Goal: Task Accomplishment & Management: Manage account settings

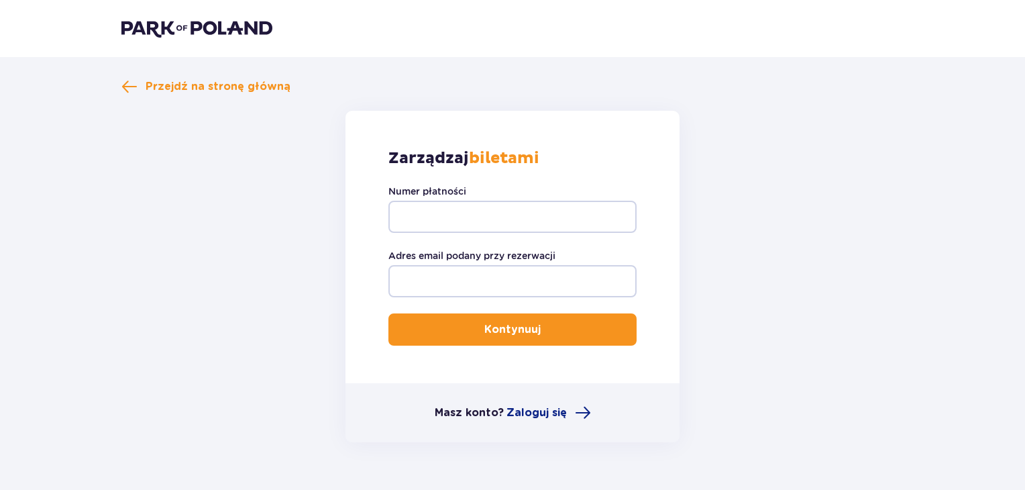
click at [415, 209] on input "Numer płatności" at bounding box center [512, 217] width 248 height 32
type input "t"
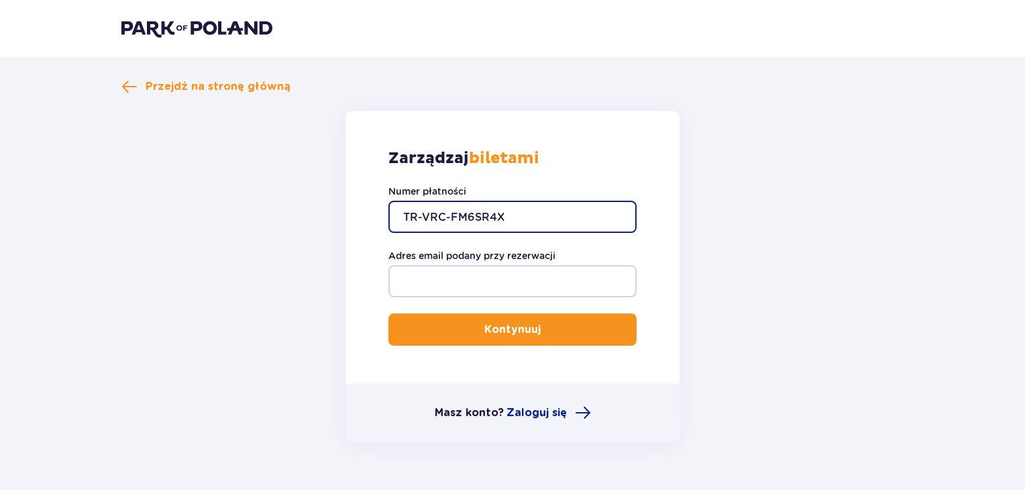
type input "TR-VRC-FM6SR4X"
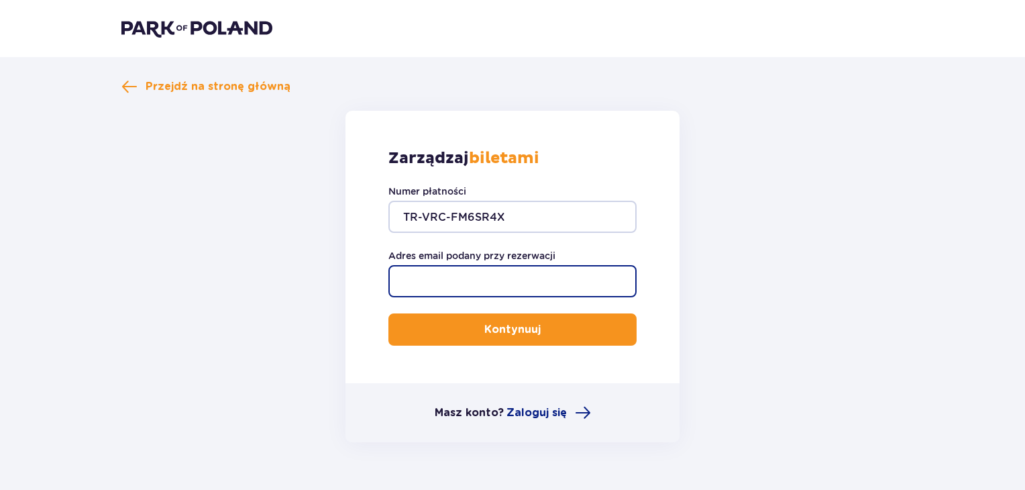
click at [426, 276] on input "Adres email podany przy rezerwacji" at bounding box center [512, 281] width 248 height 32
type input "sylwia00999@wp.pl"
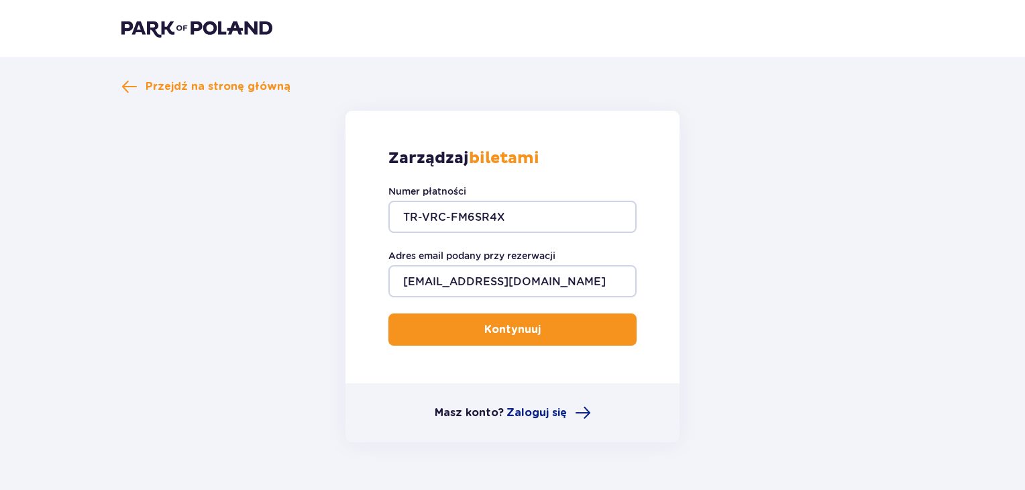
click at [484, 325] on p "Kontynuuj" at bounding box center [512, 329] width 56 height 15
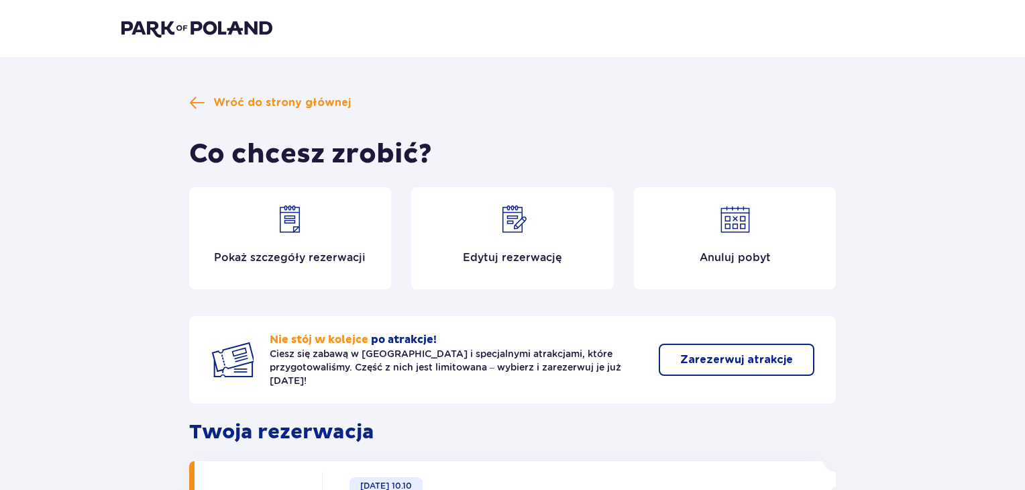
click at [500, 237] on div "Edytuj rezerwację" at bounding box center [512, 238] width 203 height 102
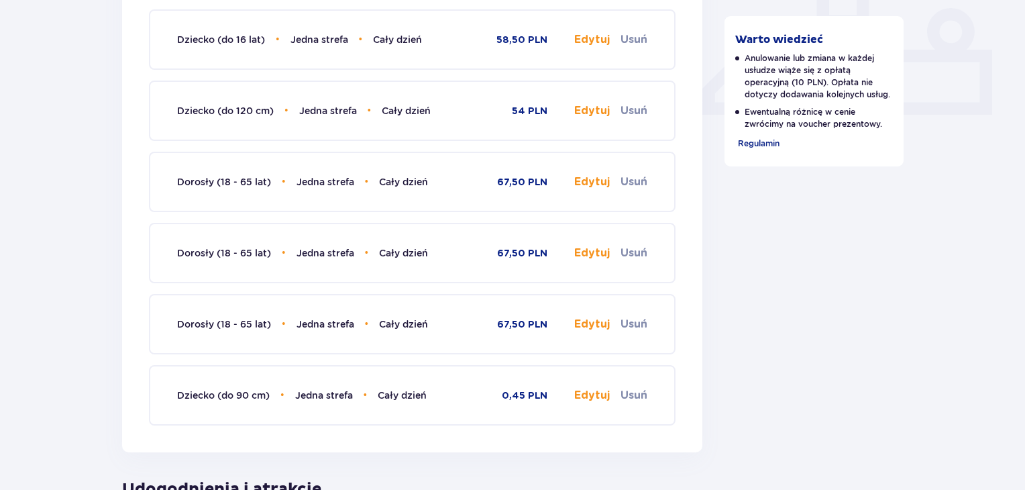
scroll to position [590, 0]
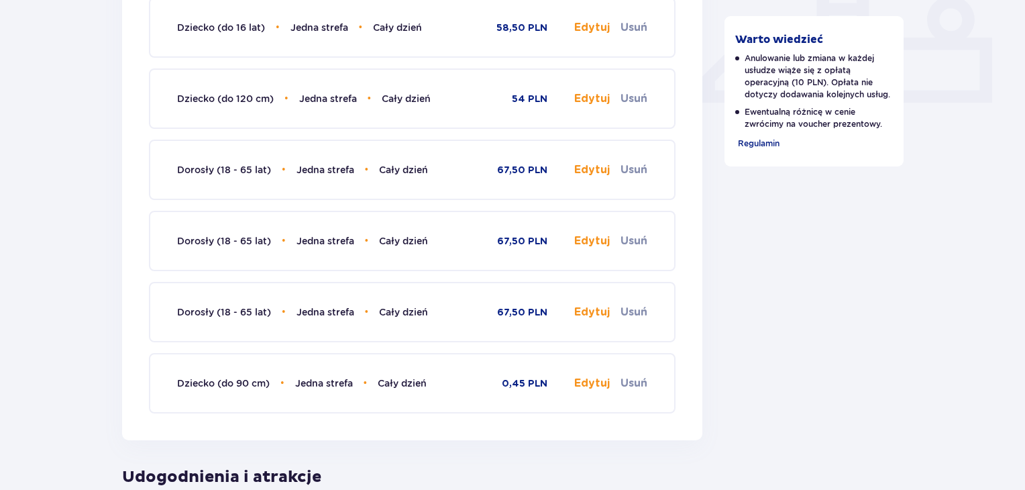
click at [592, 382] on button "Edytuj" at bounding box center [592, 383] width 36 height 15
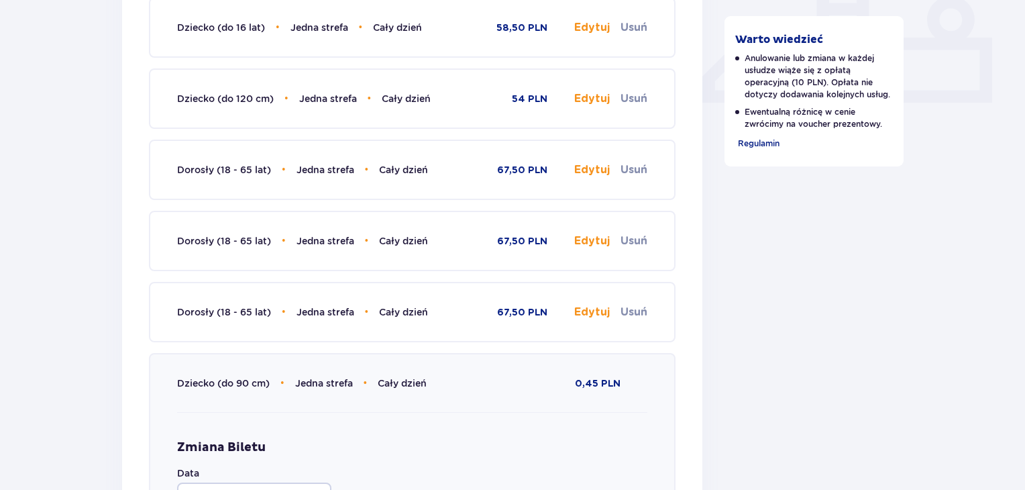
type input "Jedna strefa"
type input "Cały dzień"
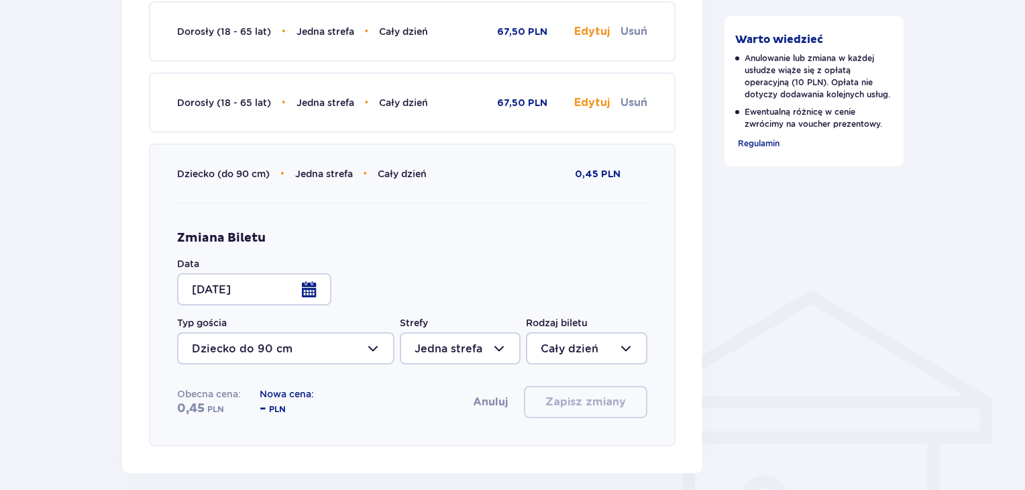
scroll to position [805, 0]
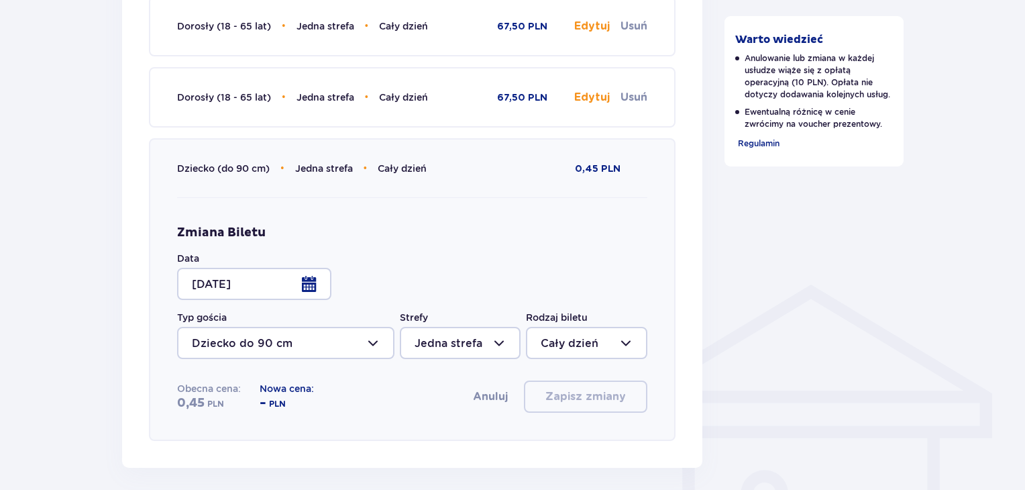
click at [306, 284] on div at bounding box center [254, 284] width 154 height 32
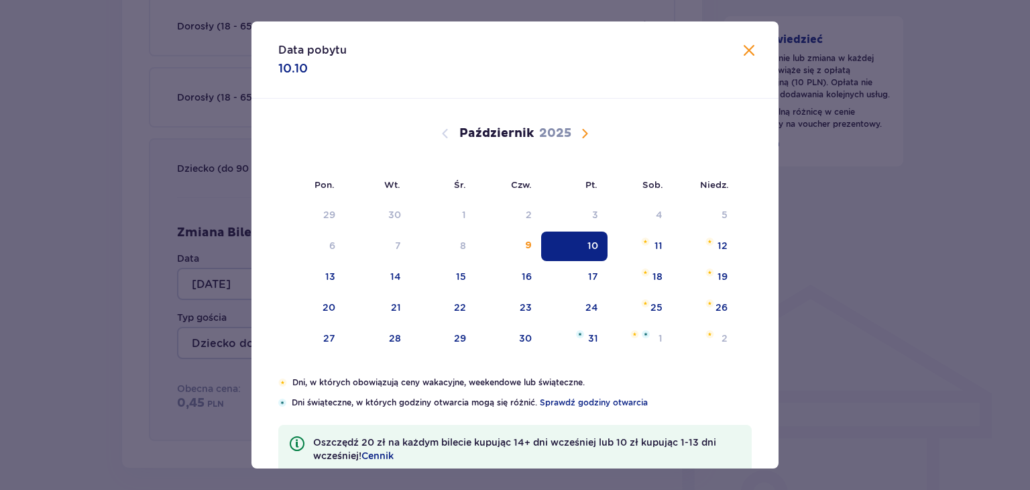
click at [583, 131] on span "Następny miesiąc" at bounding box center [585, 133] width 16 height 16
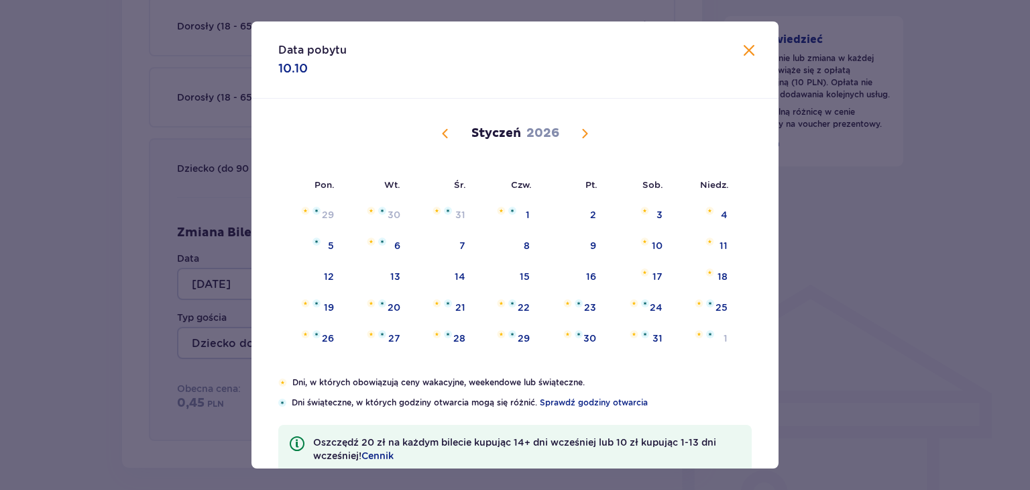
click at [583, 131] on span "Następny miesiąc" at bounding box center [585, 133] width 16 height 16
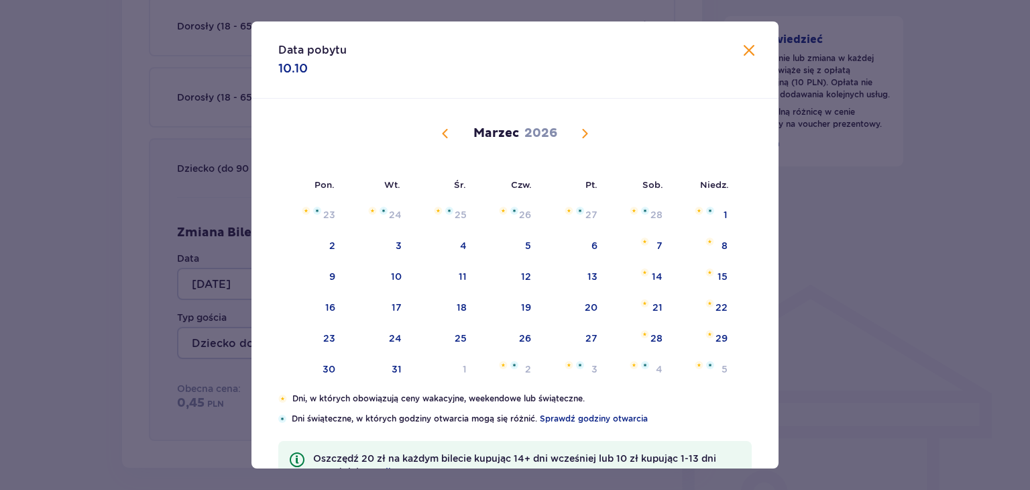
click at [583, 131] on span "Następny miesiąc" at bounding box center [585, 133] width 16 height 16
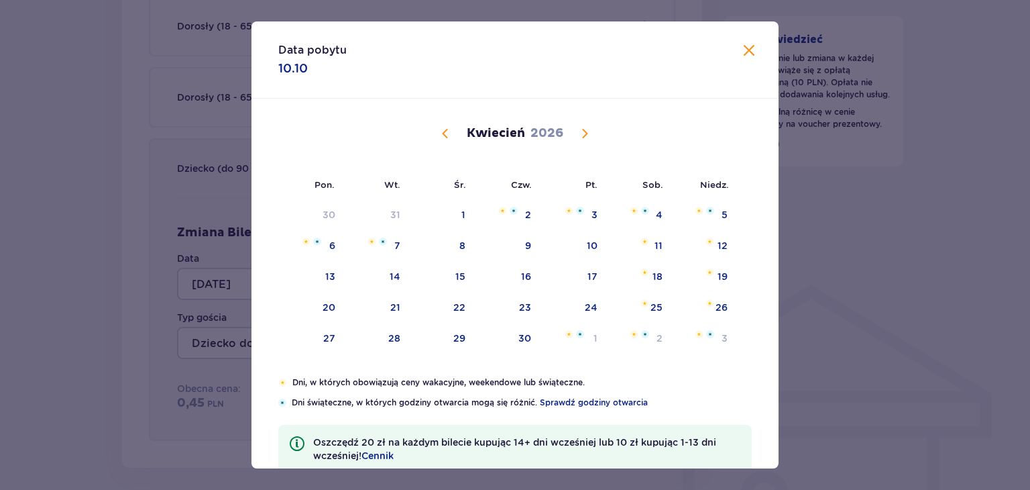
click at [583, 131] on span "Następny miesiąc" at bounding box center [585, 133] width 16 height 16
click at [650, 214] on div "6" at bounding box center [639, 216] width 66 height 30
type input "06.06.26"
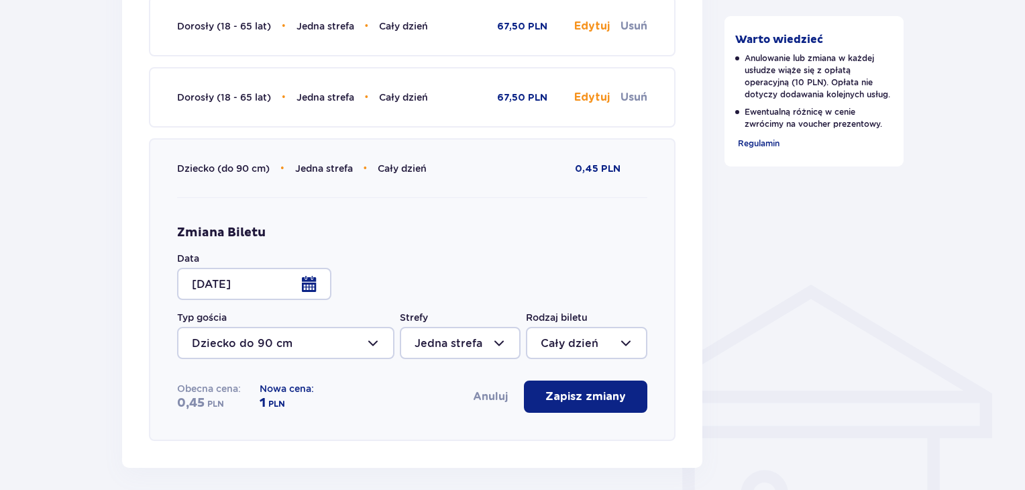
click at [593, 395] on p "Zapisz zmiany" at bounding box center [585, 396] width 81 height 15
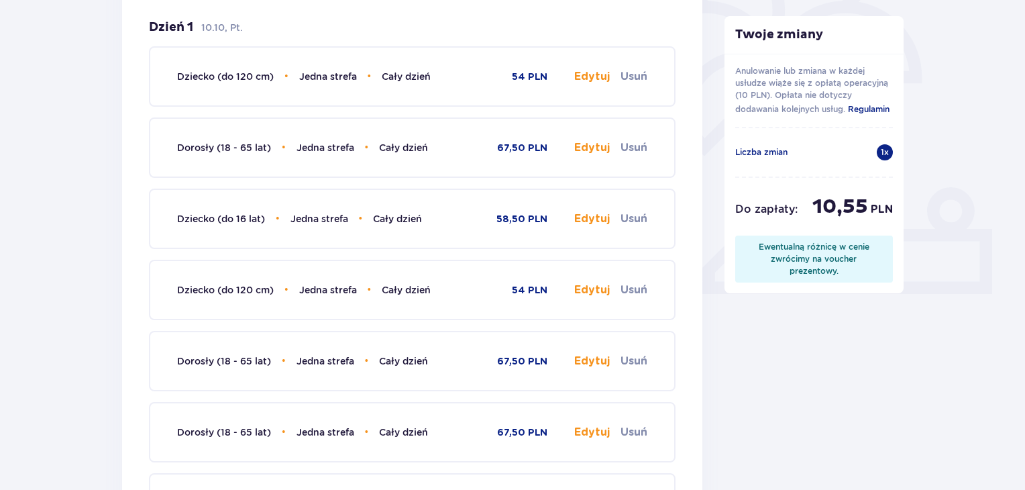
scroll to position [376, 0]
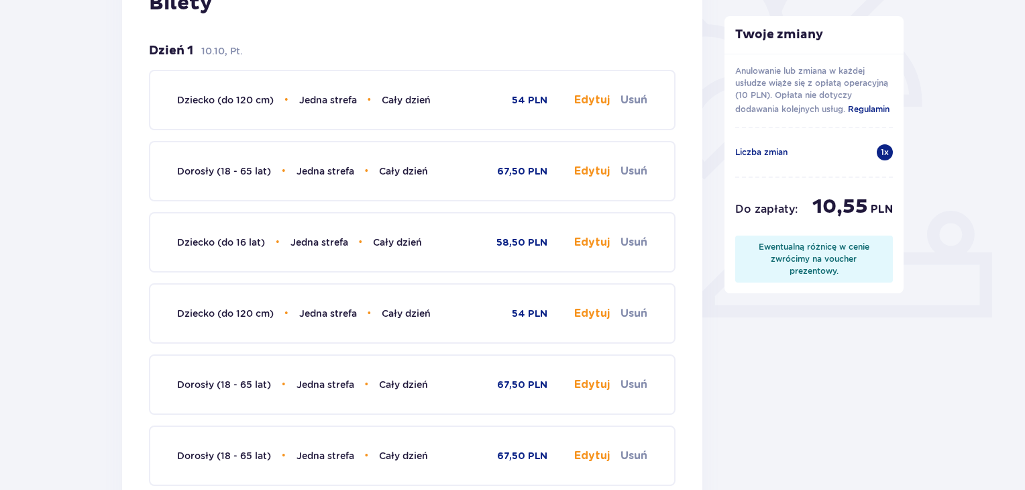
click at [594, 240] on button "Edytuj" at bounding box center [592, 242] width 36 height 15
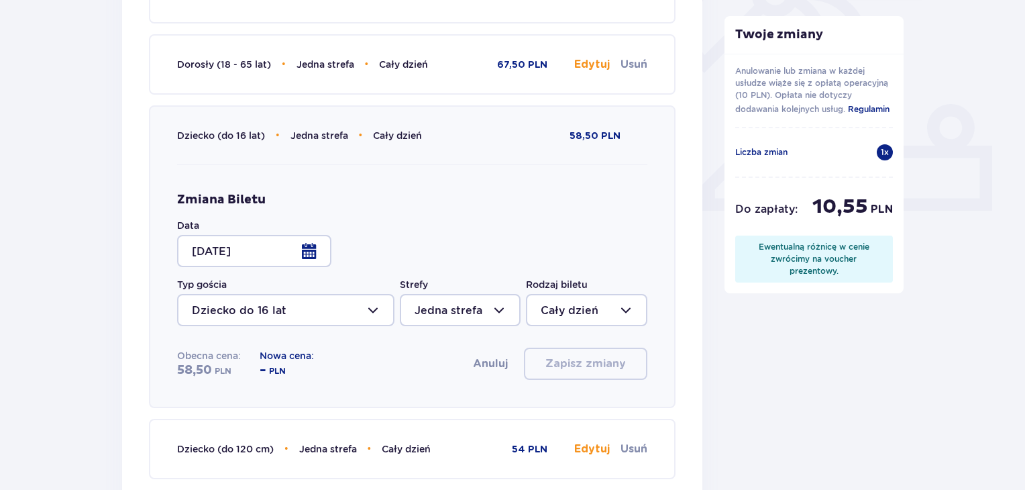
scroll to position [483, 0]
click at [311, 256] on div at bounding box center [254, 250] width 154 height 32
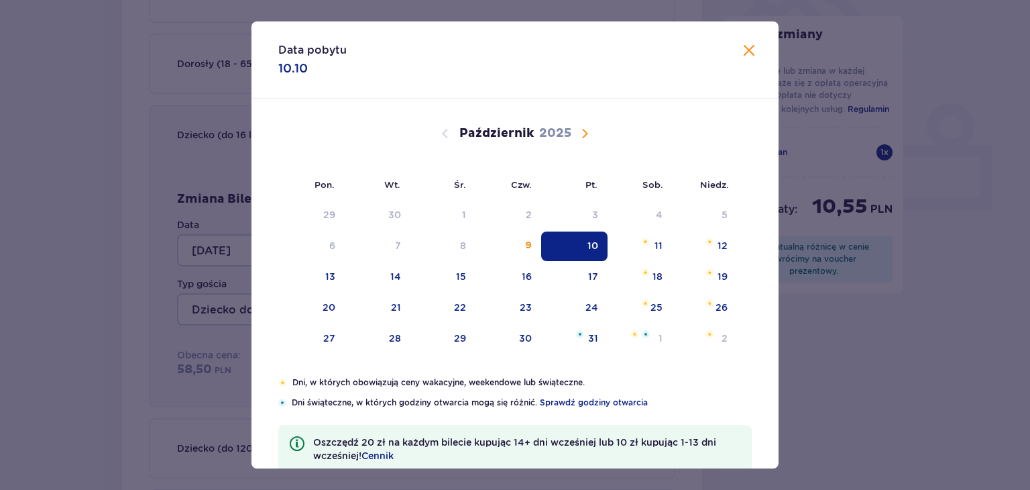
click at [582, 131] on span "Następny miesiąc" at bounding box center [585, 133] width 16 height 16
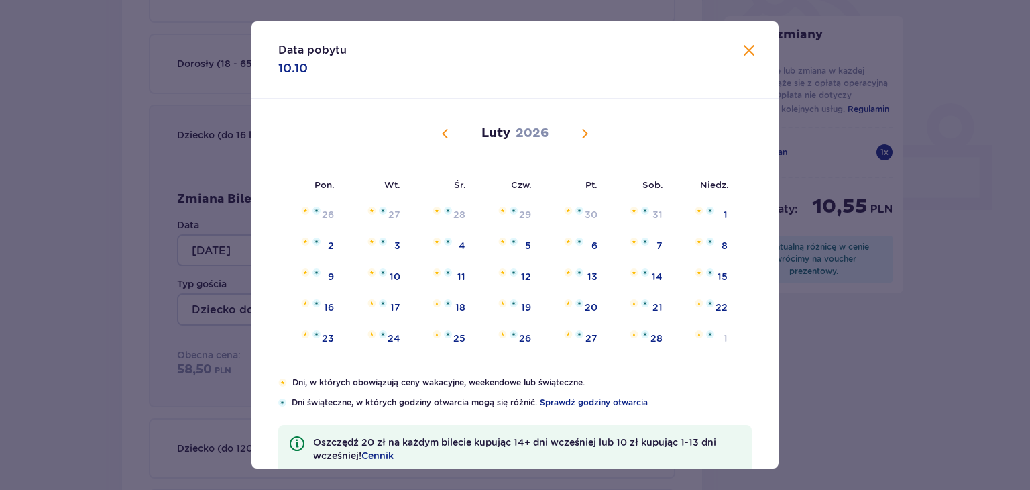
click at [582, 131] on span "Następny miesiąc" at bounding box center [585, 133] width 16 height 16
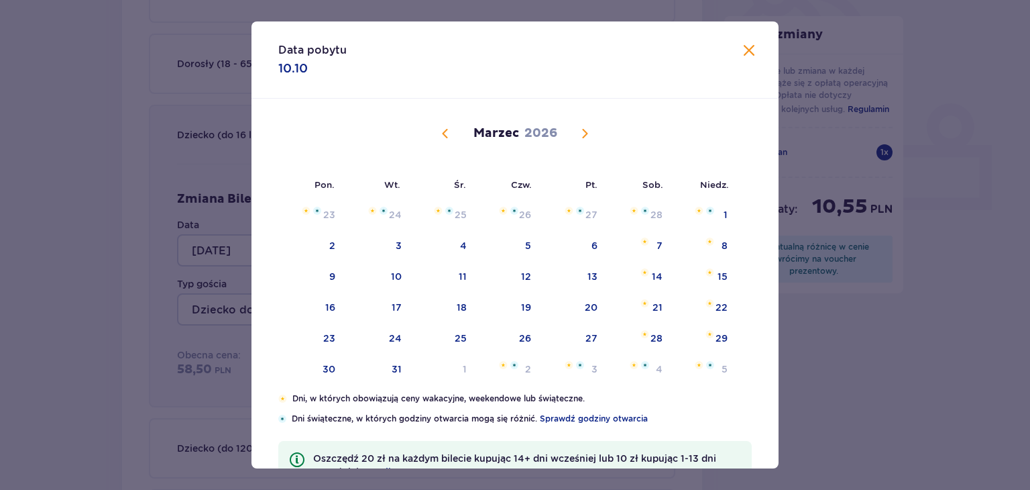
click at [582, 131] on span "Następny miesiąc" at bounding box center [585, 133] width 16 height 16
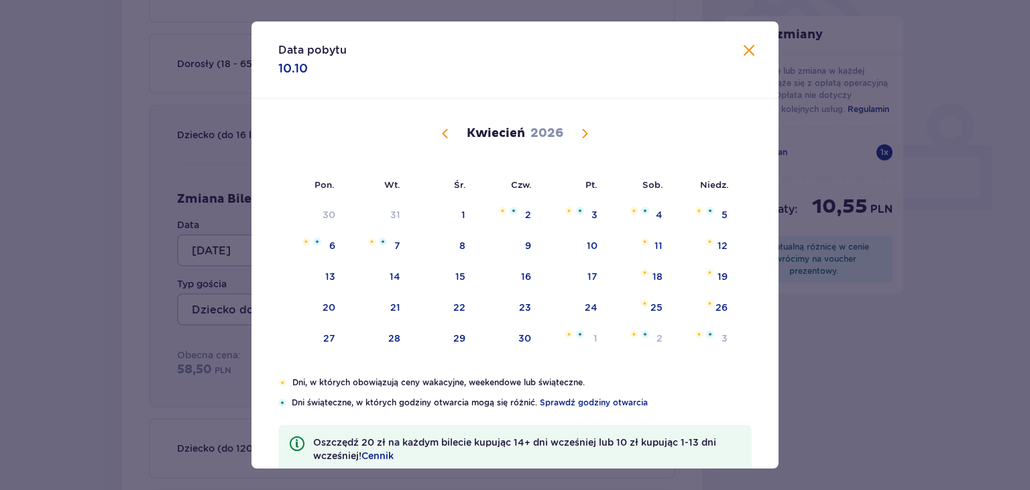
click at [582, 133] on span "Następny miesiąc" at bounding box center [585, 133] width 16 height 16
click at [580, 131] on span "Następny miesiąc" at bounding box center [585, 133] width 16 height 16
click at [664, 213] on div "6" at bounding box center [639, 216] width 66 height 30
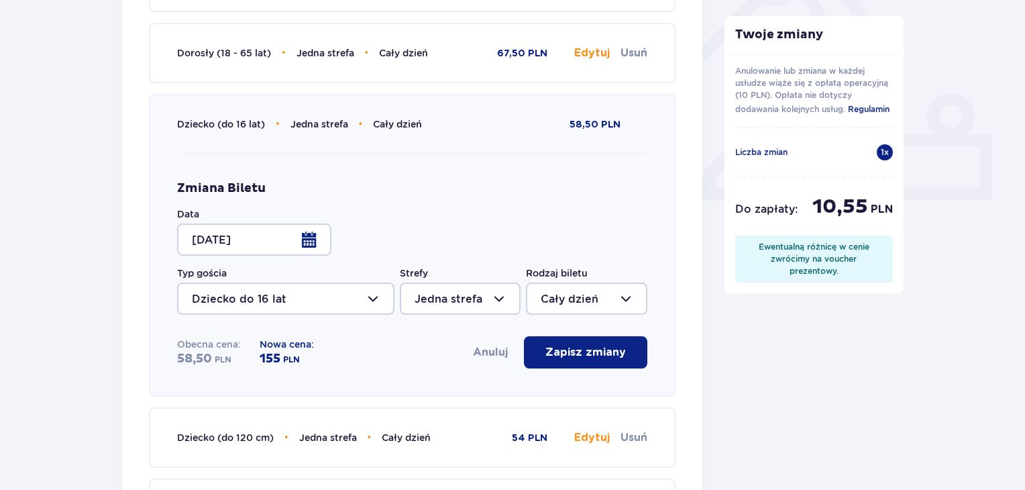
scroll to position [483, 0]
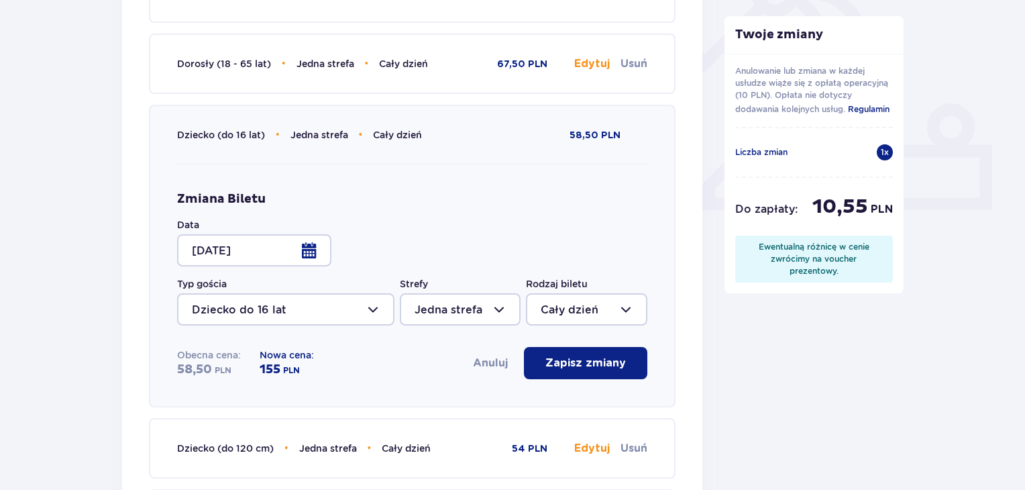
click at [319, 248] on div at bounding box center [254, 250] width 154 height 32
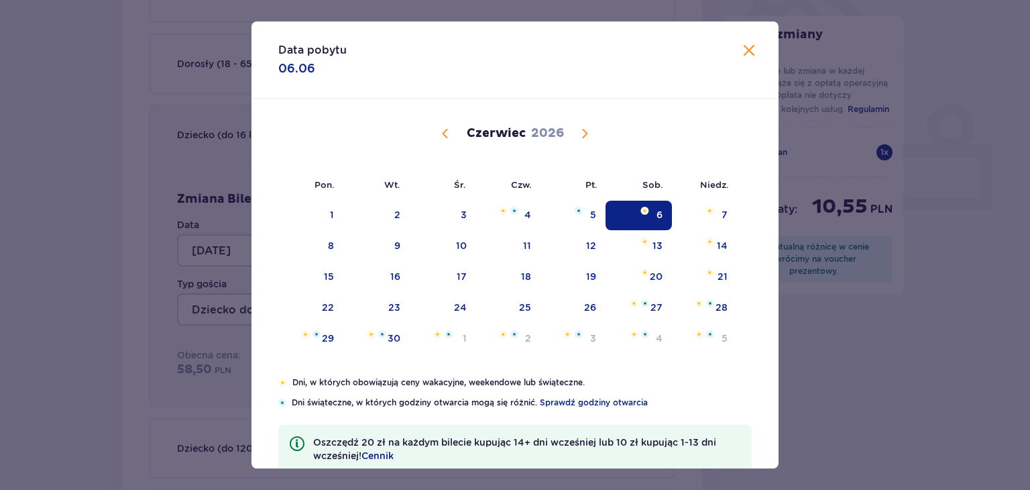
click at [443, 130] on span "Poprzedni miesiąc" at bounding box center [445, 133] width 16 height 16
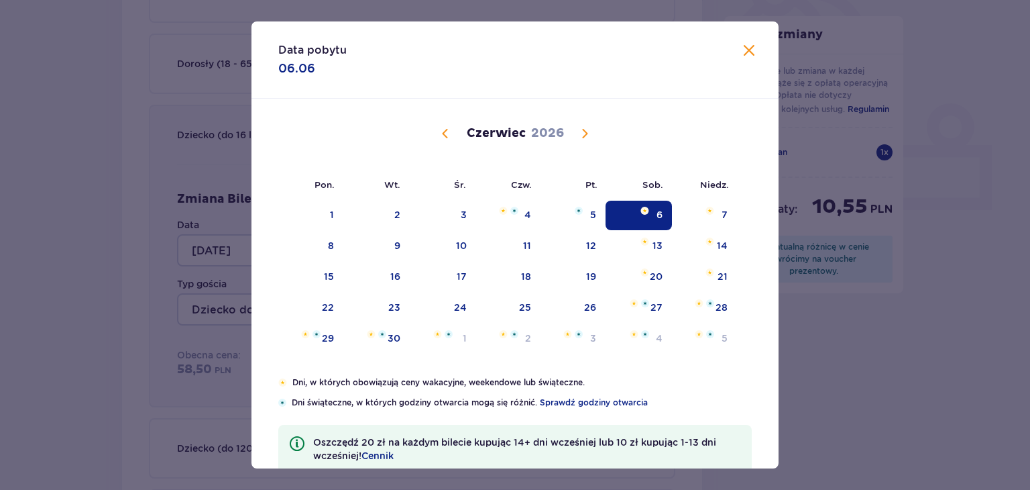
click at [443, 130] on span "Poprzedni miesiąc" at bounding box center [445, 133] width 16 height 16
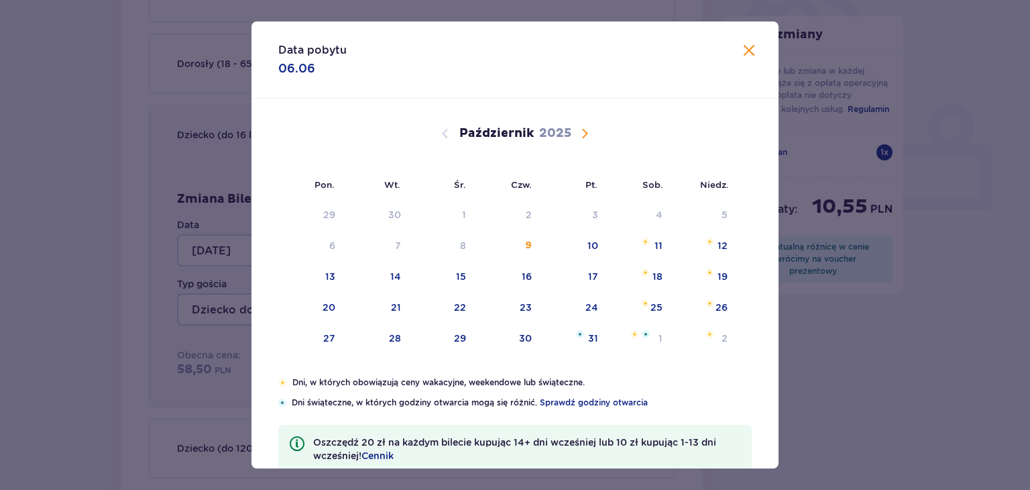
click at [585, 136] on span "Następny miesiąc" at bounding box center [585, 133] width 16 height 16
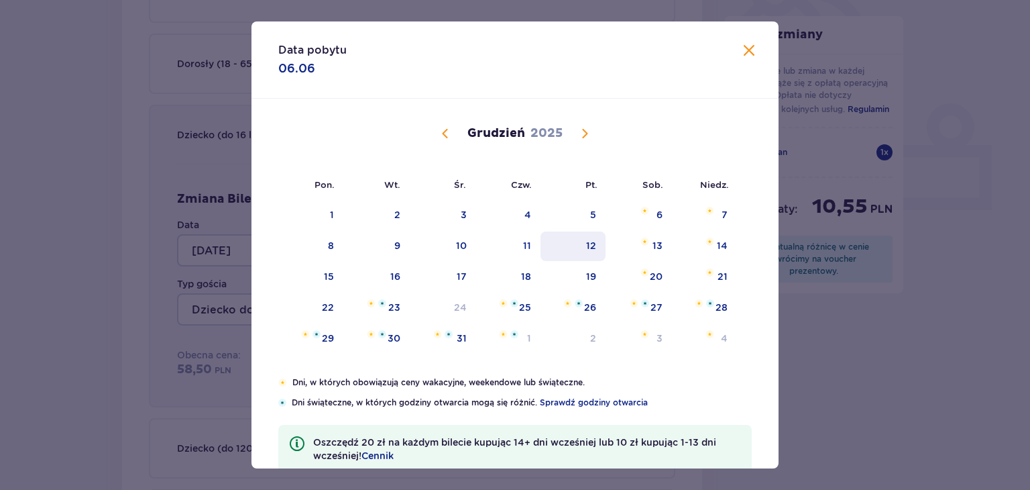
click at [598, 238] on div "12" at bounding box center [573, 246] width 65 height 30
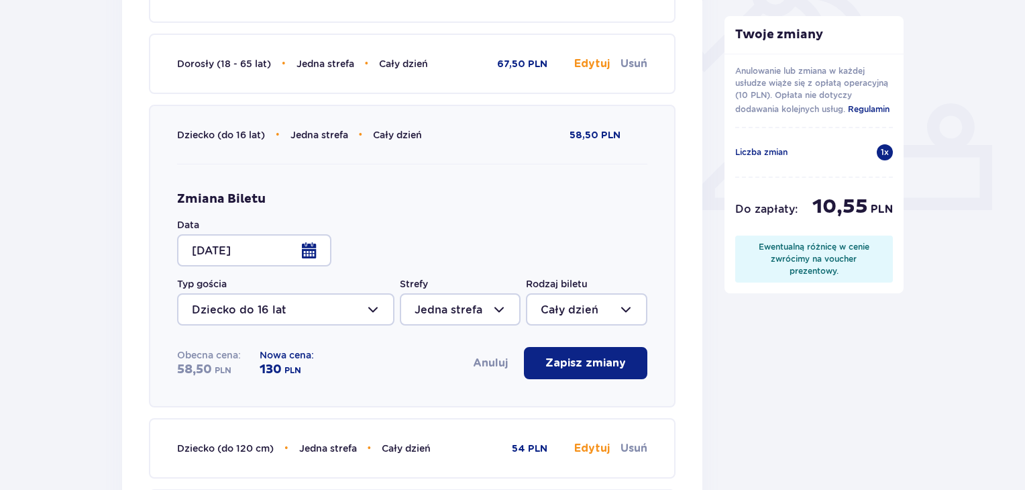
click at [311, 248] on div at bounding box center [254, 250] width 154 height 32
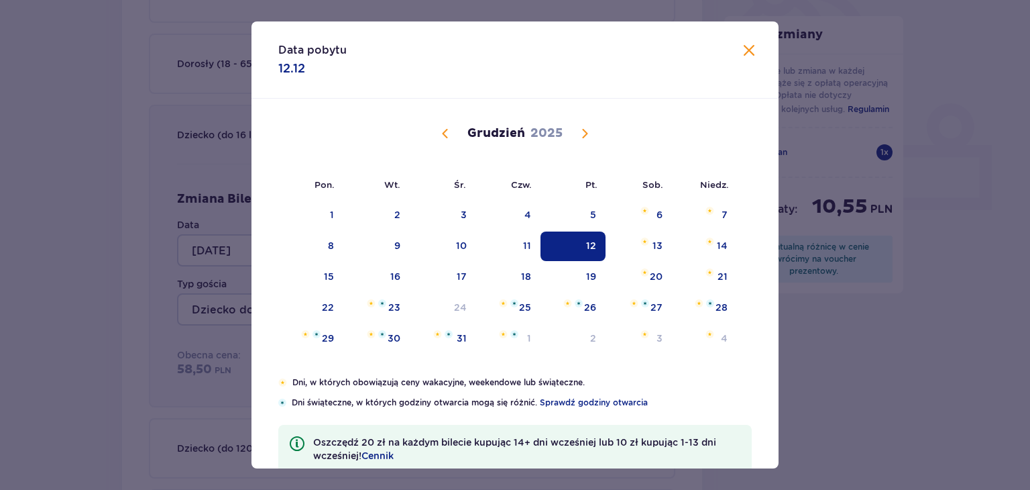
click at [582, 130] on span "Następny miesiąc" at bounding box center [585, 133] width 16 height 16
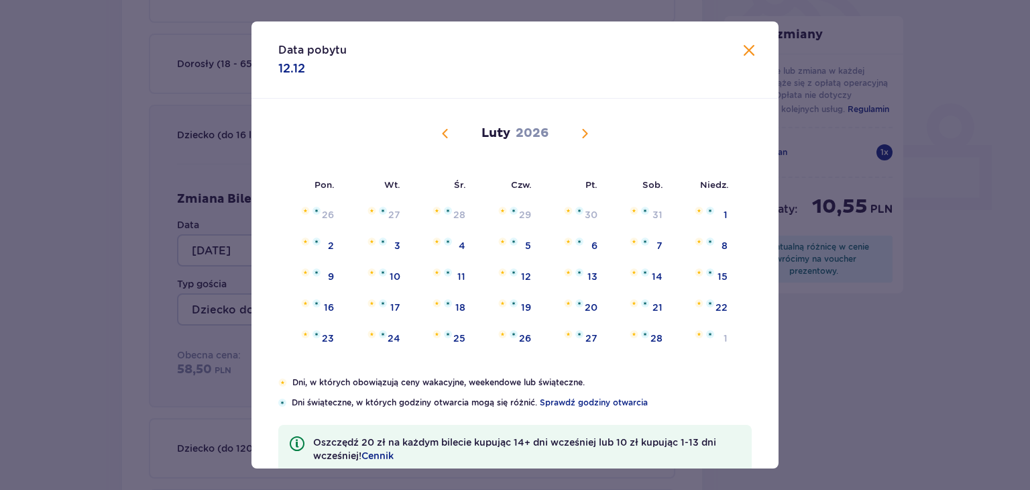
click at [582, 130] on span "Następny miesiąc" at bounding box center [585, 133] width 16 height 16
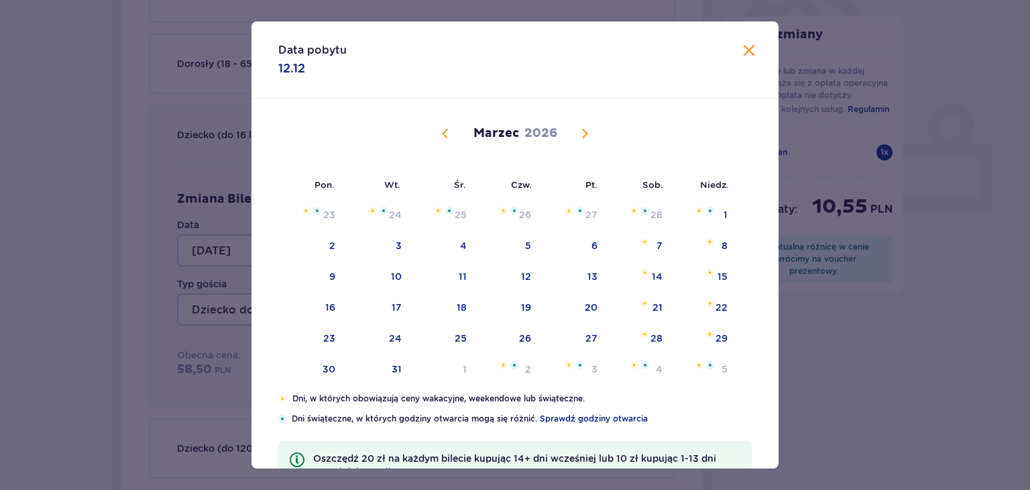
click at [582, 130] on span "Następny miesiąc" at bounding box center [585, 133] width 16 height 16
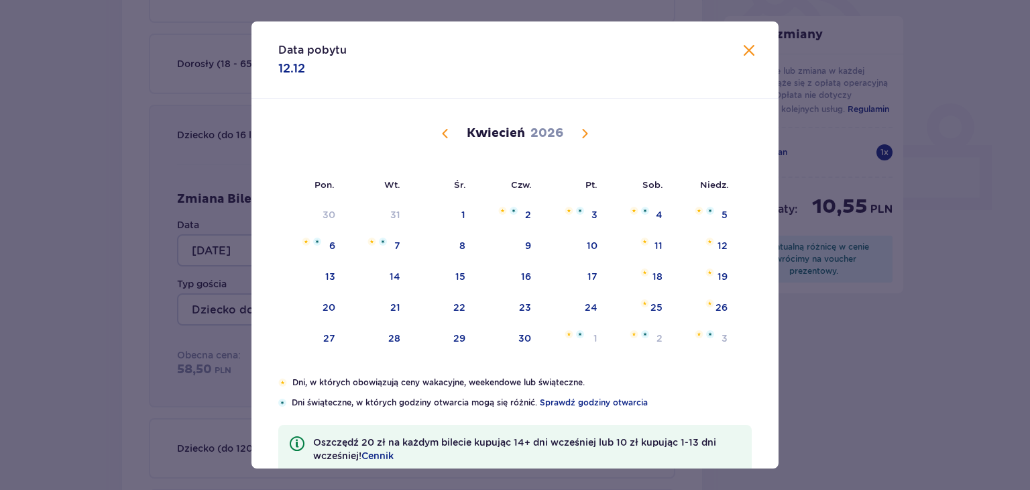
click at [582, 130] on span "Następny miesiąc" at bounding box center [585, 133] width 16 height 16
click at [652, 208] on div "6" at bounding box center [639, 216] width 66 height 30
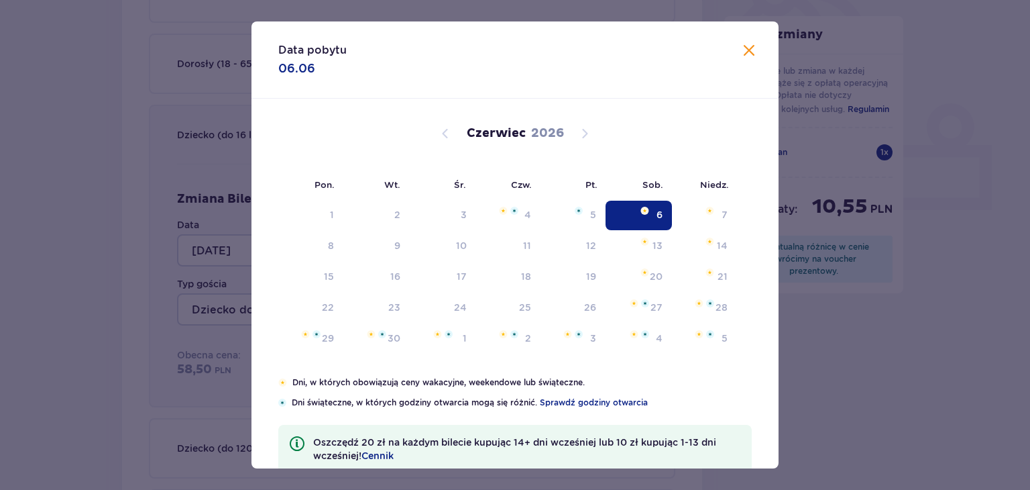
type input "06.06.26"
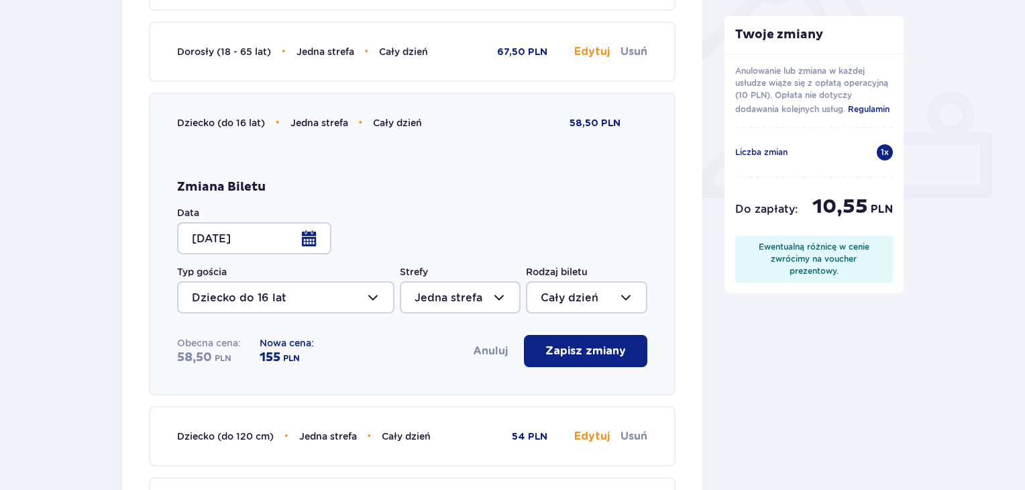
scroll to position [483, 0]
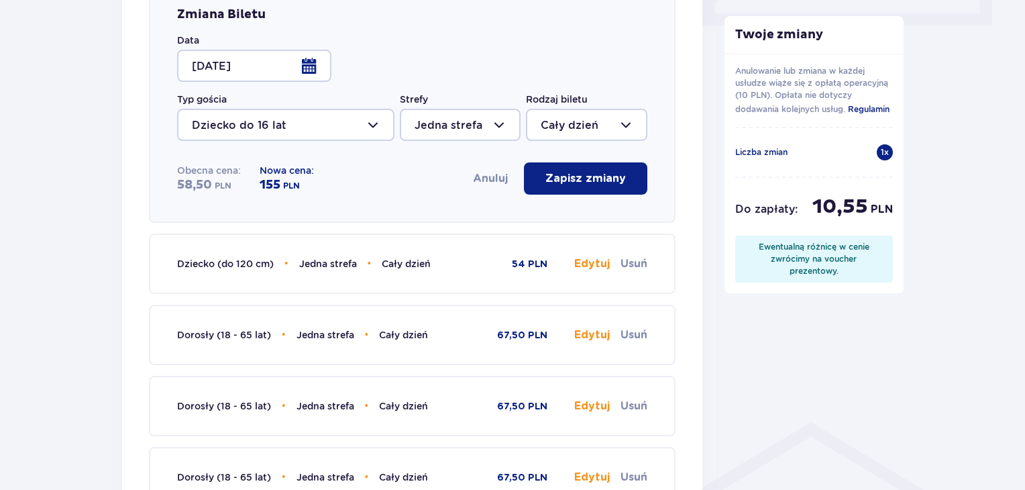
scroll to position [671, 0]
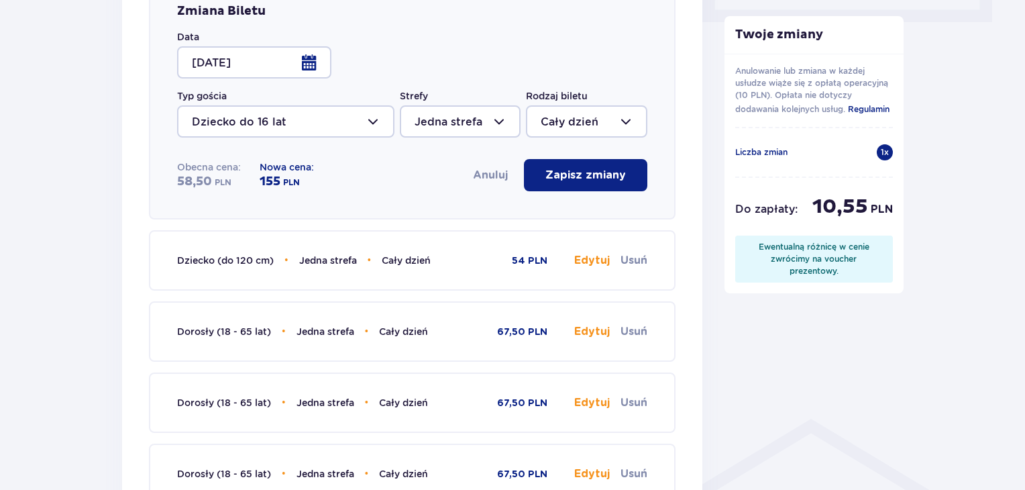
click at [591, 335] on button "Edytuj" at bounding box center [592, 331] width 36 height 15
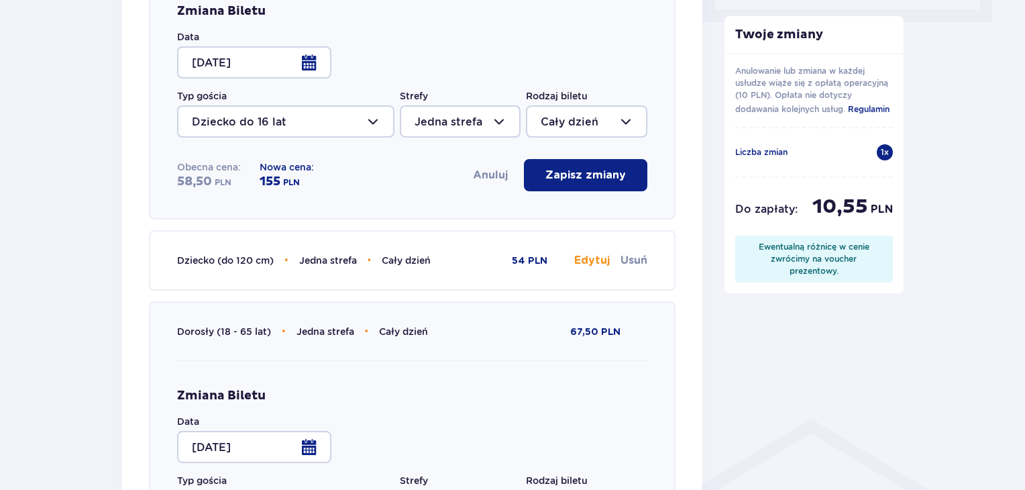
type input "Cały dzień"
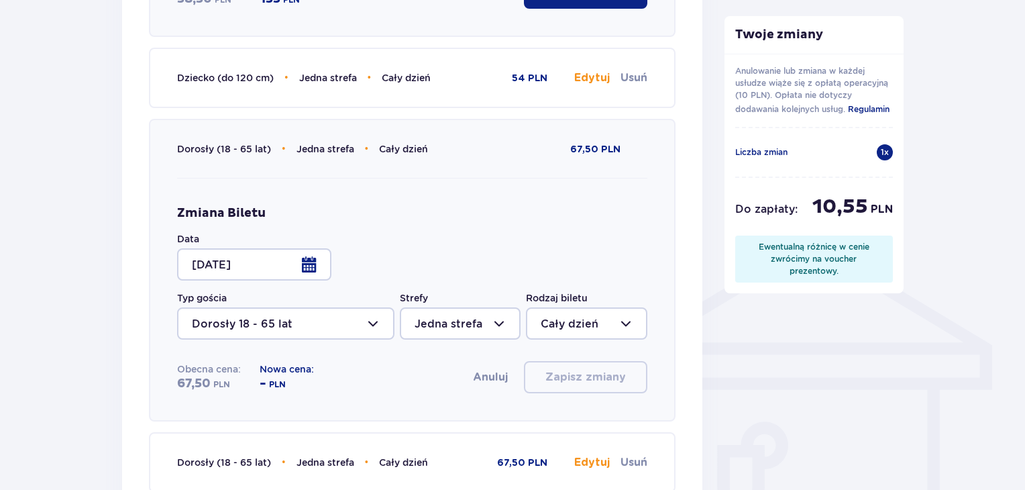
scroll to position [859, 0]
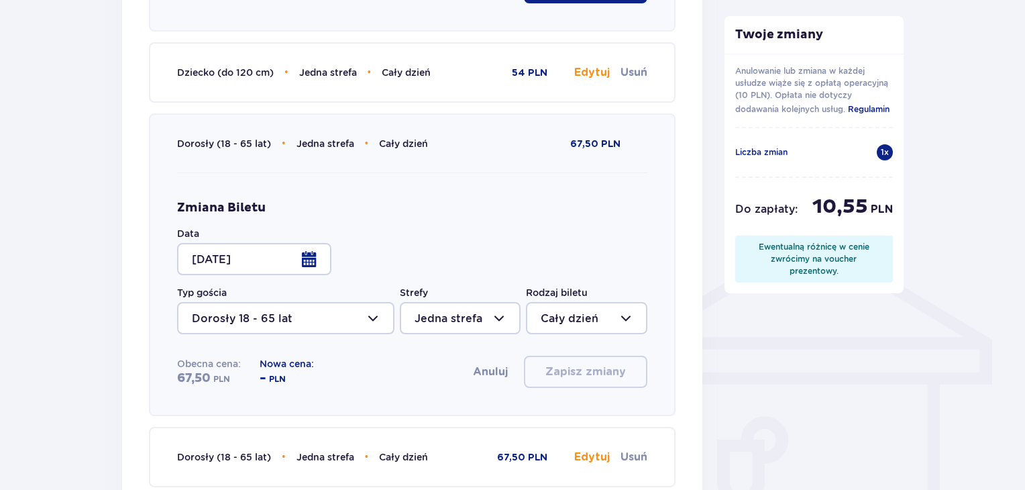
click at [317, 262] on div at bounding box center [254, 259] width 154 height 32
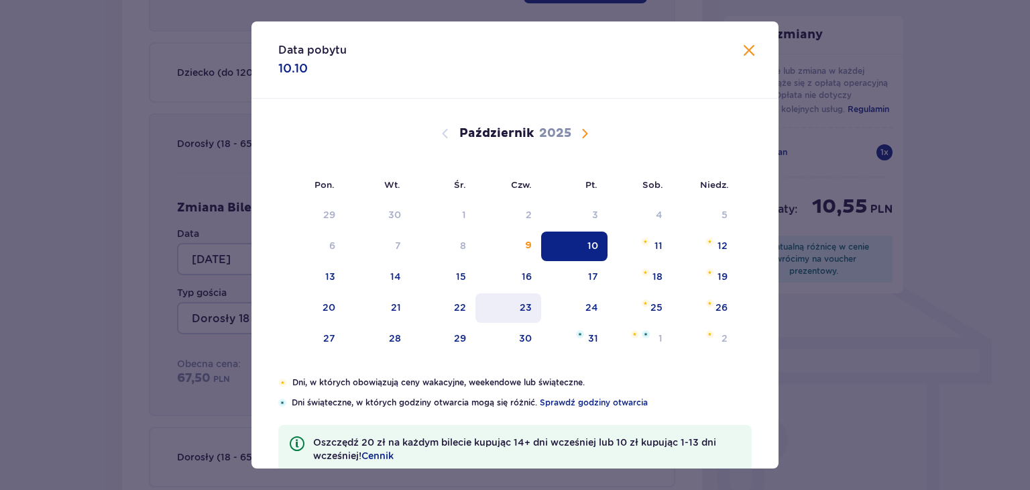
click at [505, 313] on div "23" at bounding box center [509, 308] width 66 height 30
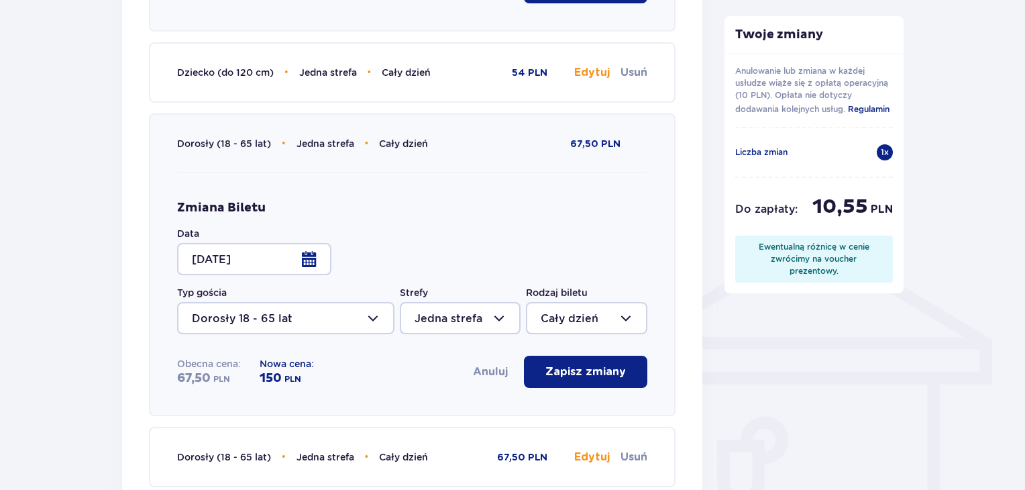
click at [76, 307] on div "Wróć do szczegółów rezerwacji Edytuj rezerwację Data pobytu Piątek 10.10 Anuluj…" at bounding box center [512, 267] width 1025 height 2043
click at [313, 264] on div at bounding box center [254, 259] width 154 height 32
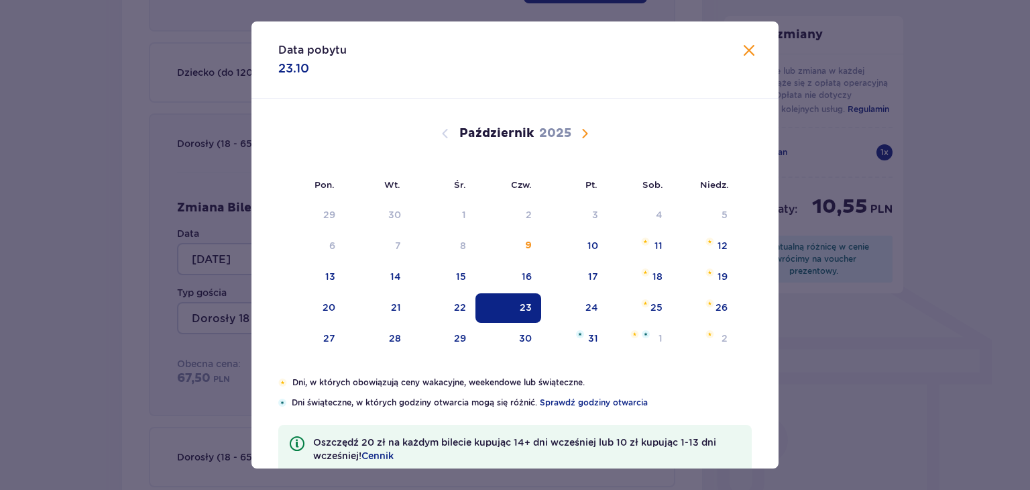
click at [586, 133] on span "Następny miesiąc" at bounding box center [585, 133] width 16 height 16
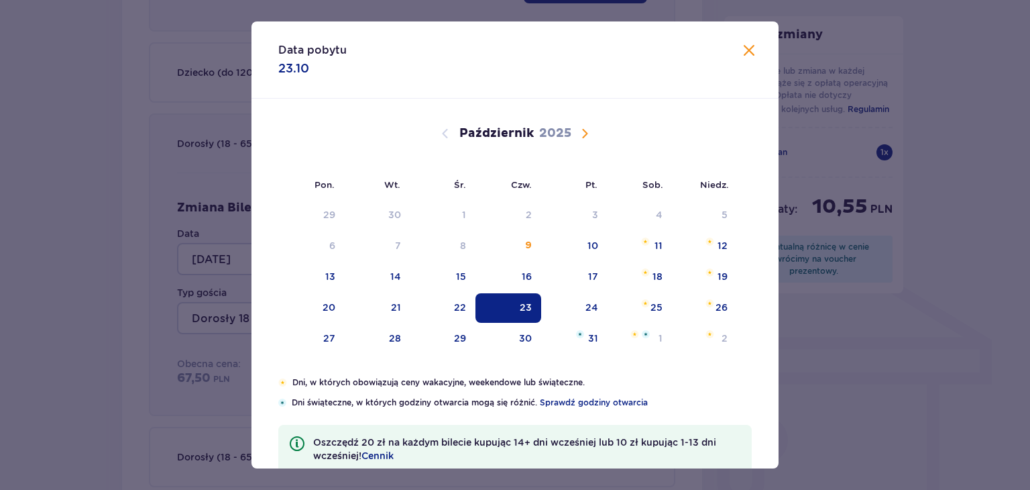
click at [586, 133] on span "Następny miesiąc" at bounding box center [585, 133] width 16 height 16
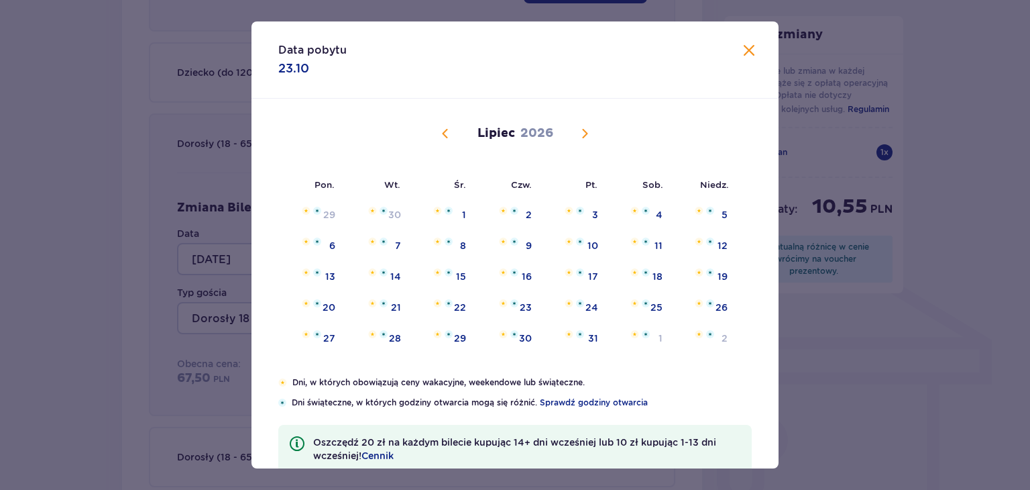
click at [440, 129] on span "Poprzedni miesiąc" at bounding box center [445, 133] width 16 height 16
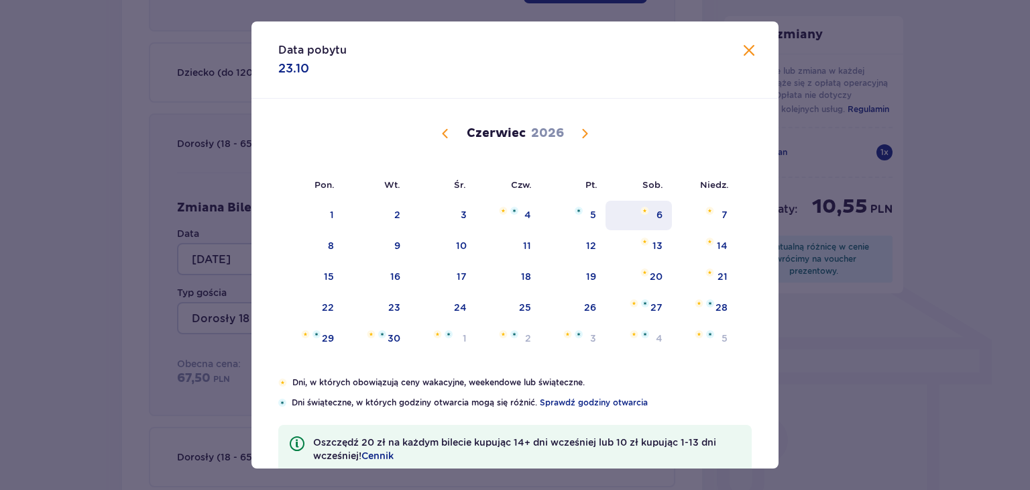
click at [646, 219] on div "6" at bounding box center [639, 216] width 66 height 30
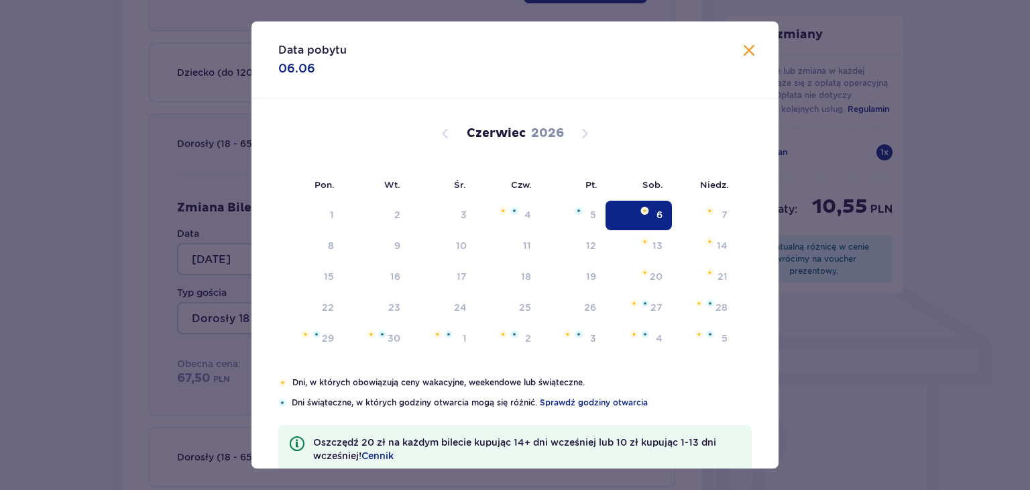
type input "06.06.26"
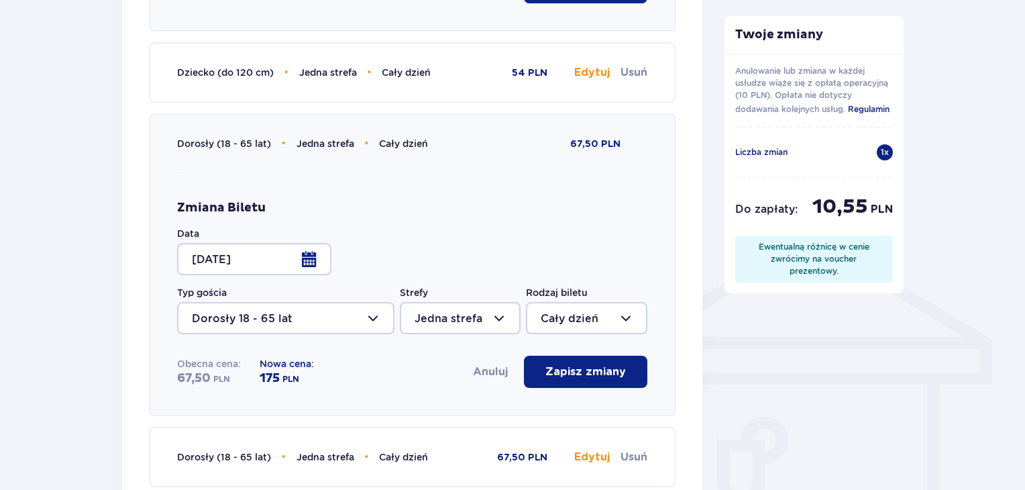
click at [62, 256] on div "Wróć do szczegółów rezerwacji Edytuj rezerwację Data pobytu Piątek 10.10 Anuluj…" at bounding box center [512, 267] width 1025 height 2043
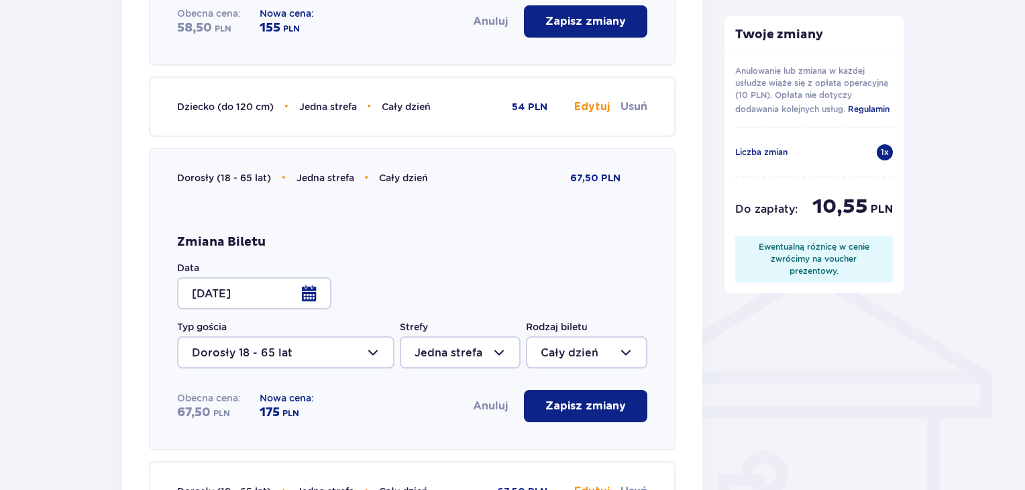
scroll to position [804, 0]
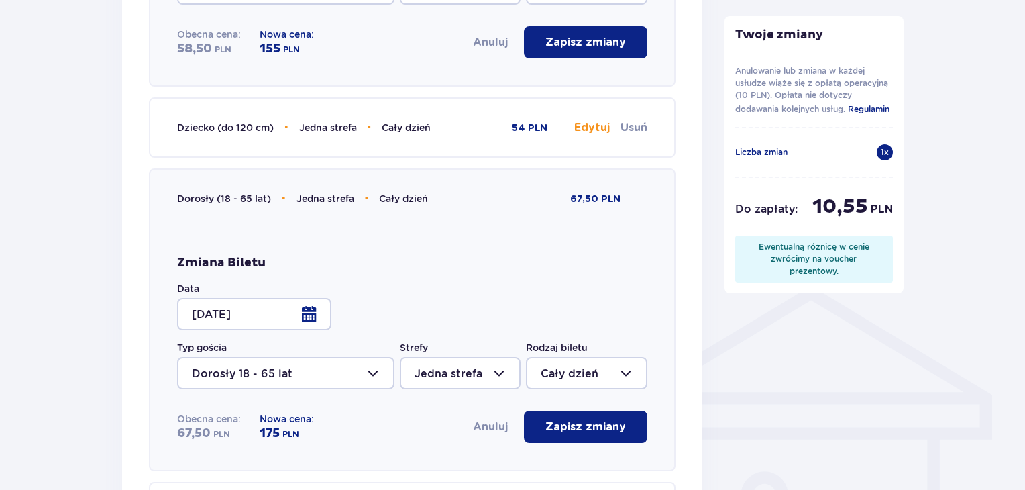
click at [486, 430] on button "Anuluj" at bounding box center [490, 426] width 35 height 15
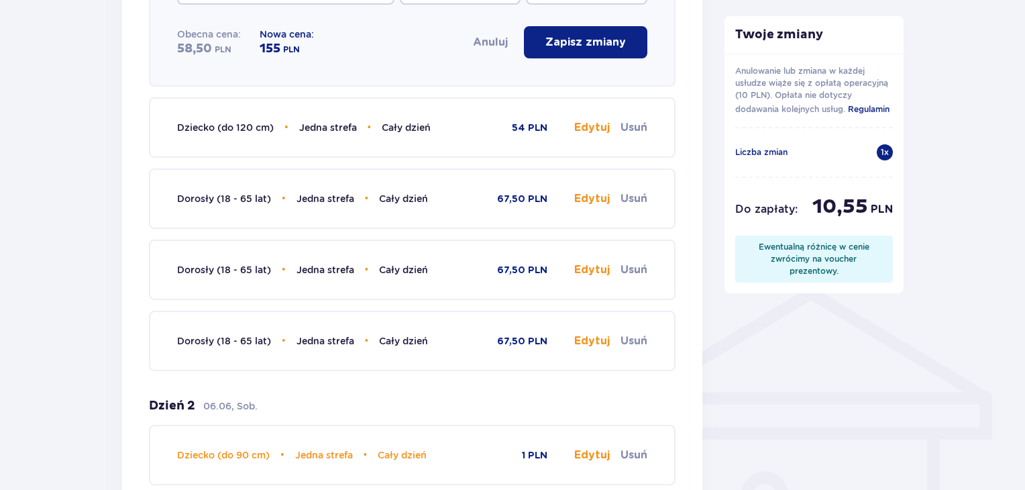
click at [66, 309] on div "Wróć do szczegółów rezerwacji Edytuj rezerwację Data pobytu Piątek 10.10 Anuluj…" at bounding box center [512, 201] width 1025 height 1801
click at [883, 153] on div "1 x" at bounding box center [885, 152] width 16 height 16
click at [77, 292] on div "Wróć do szczegółów rezerwacji Edytuj rezerwację Data pobytu Piątek 10.10 Anuluj…" at bounding box center [512, 201] width 1025 height 1801
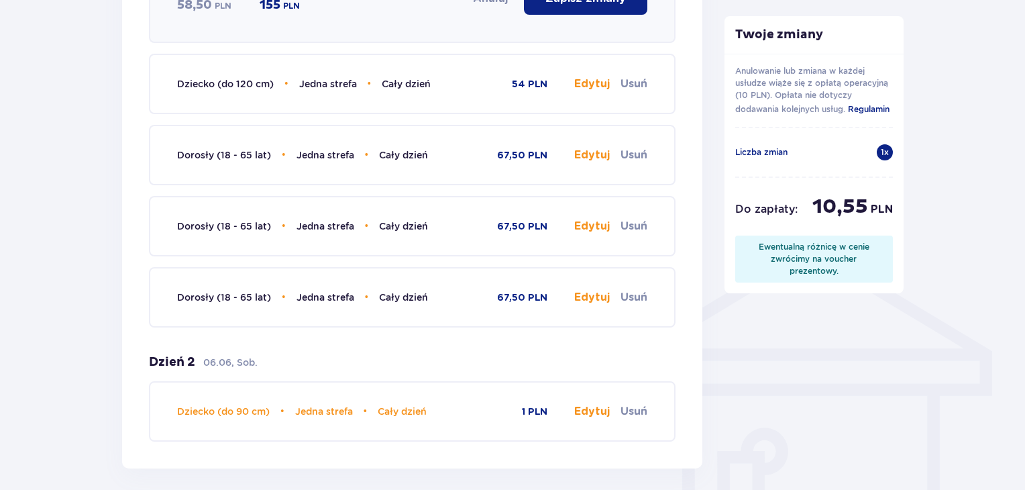
scroll to position [857, 0]
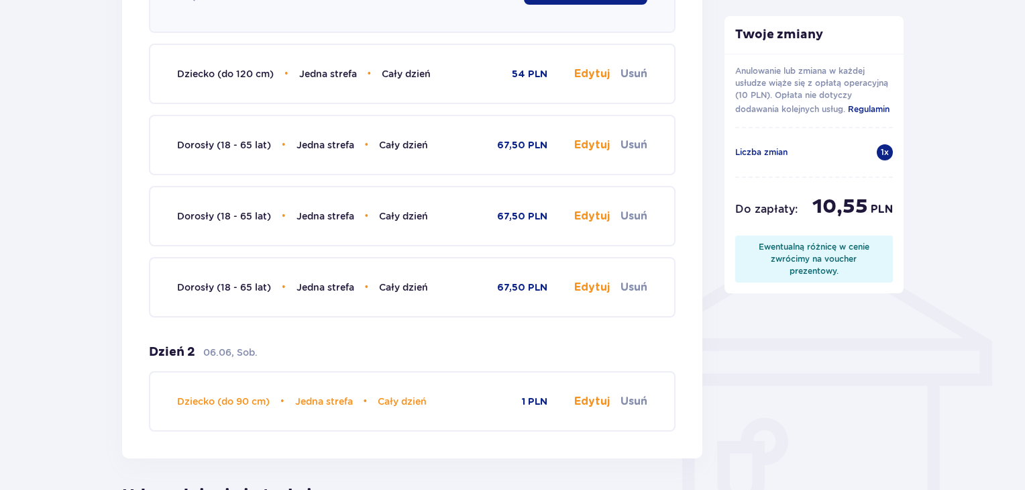
click at [592, 400] on button "Edytuj" at bounding box center [592, 401] width 36 height 15
type input "Cały dzień"
type input "Jedna strefa"
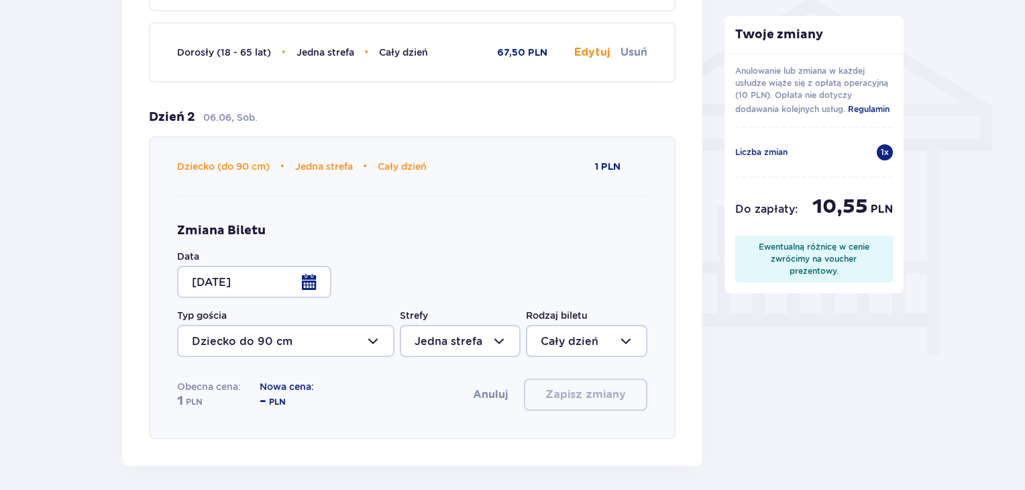
scroll to position [1099, 0]
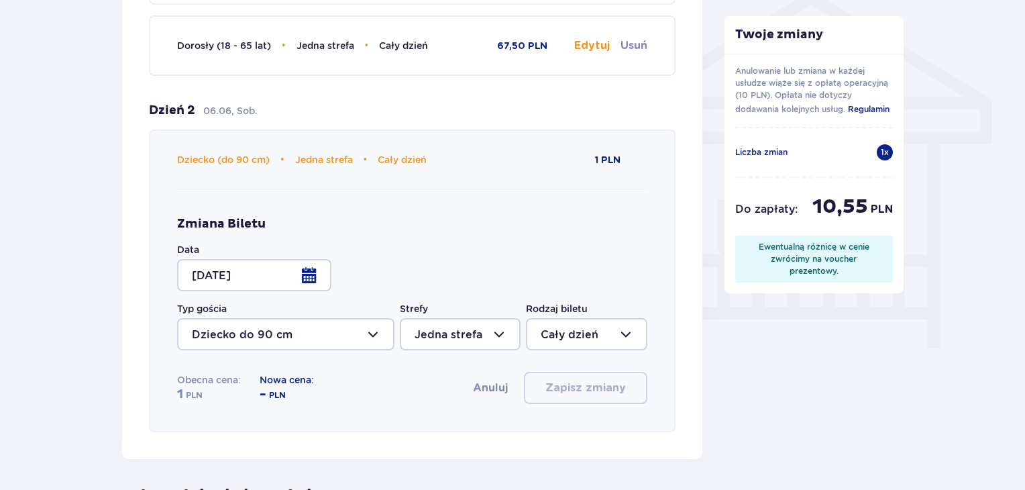
click at [315, 276] on div at bounding box center [254, 275] width 154 height 32
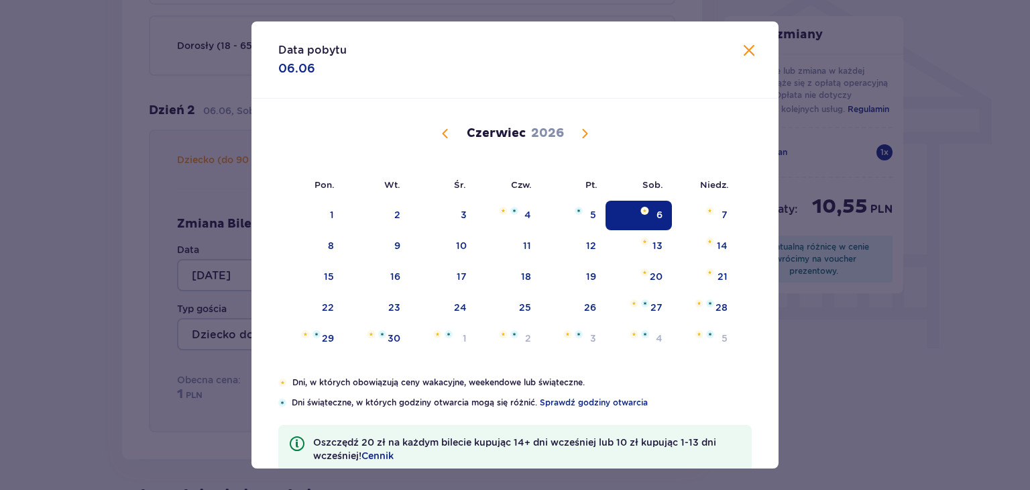
click at [445, 129] on span "Poprzedni miesiąc" at bounding box center [445, 133] width 16 height 16
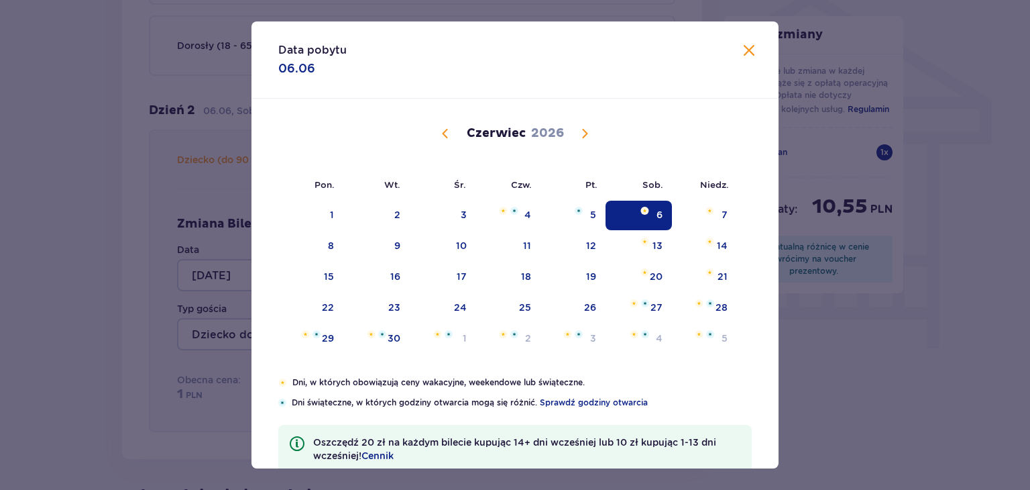
click at [445, 129] on span "Poprzedni miesiąc" at bounding box center [445, 133] width 16 height 16
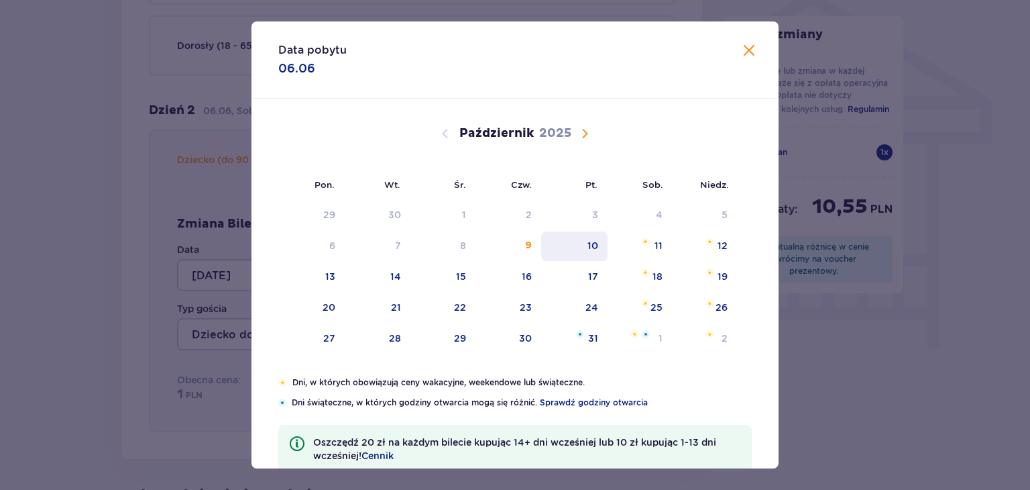
click at [594, 242] on div "10" at bounding box center [593, 245] width 11 height 13
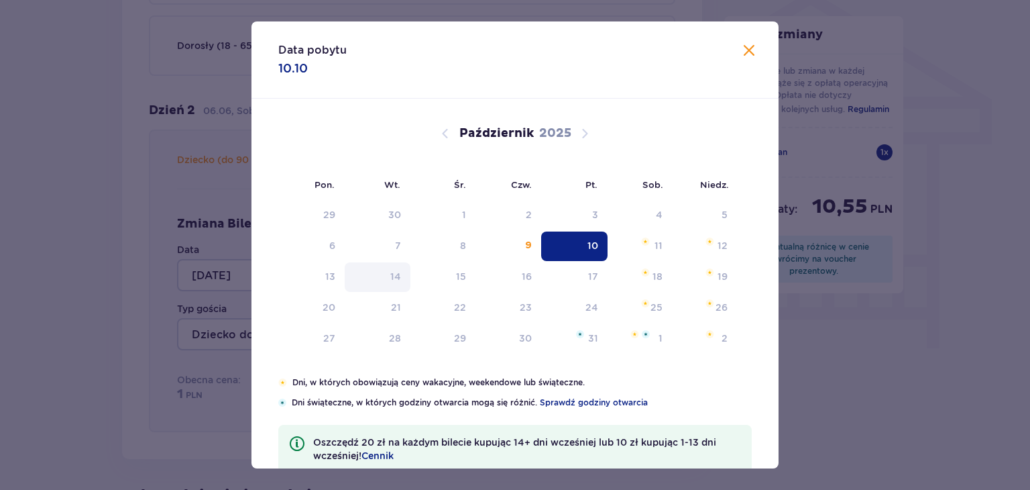
type input "10.10.25"
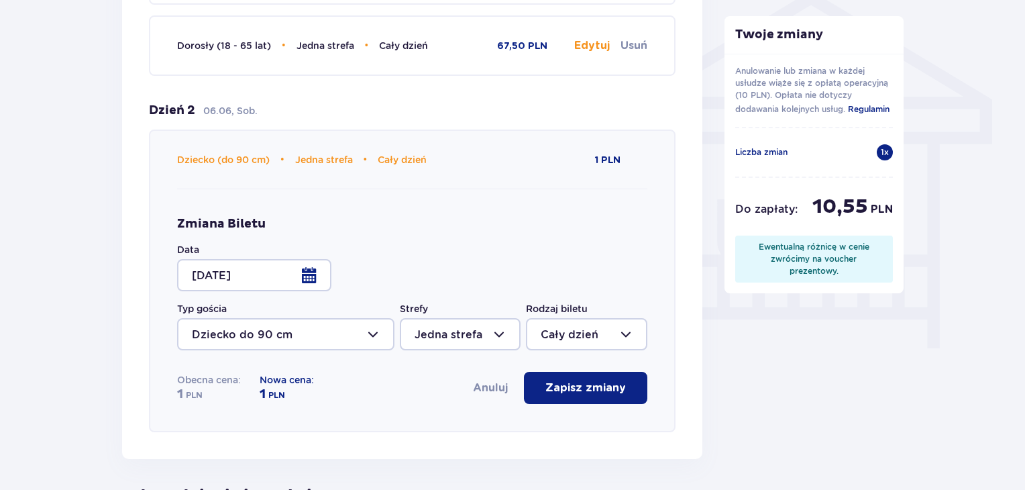
click at [76, 288] on div "Wróć do szczegółów rezerwacji Edytuj rezerwację Data pobytu Piątek 10.10 Anuluj…" at bounding box center [512, 27] width 1025 height 2043
click at [497, 390] on button "Anuluj" at bounding box center [490, 387] width 35 height 15
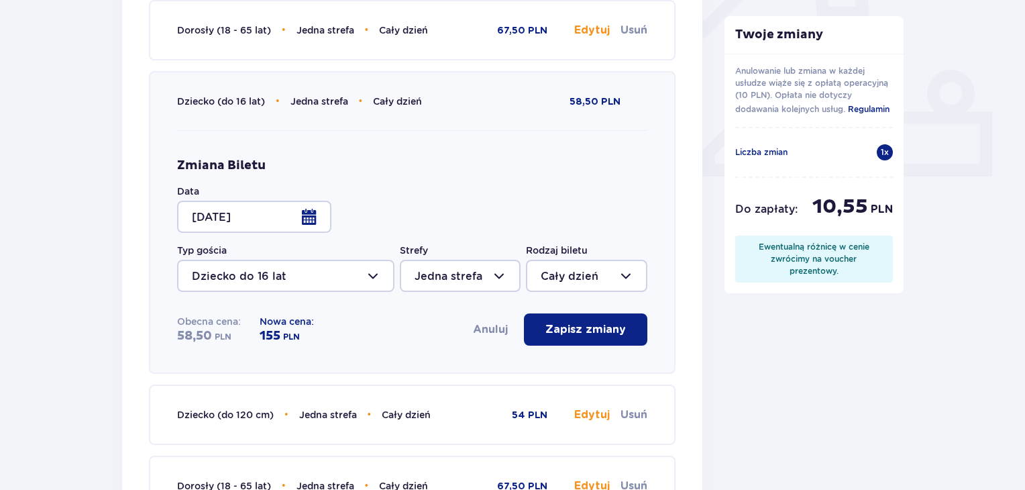
scroll to position [482, 0]
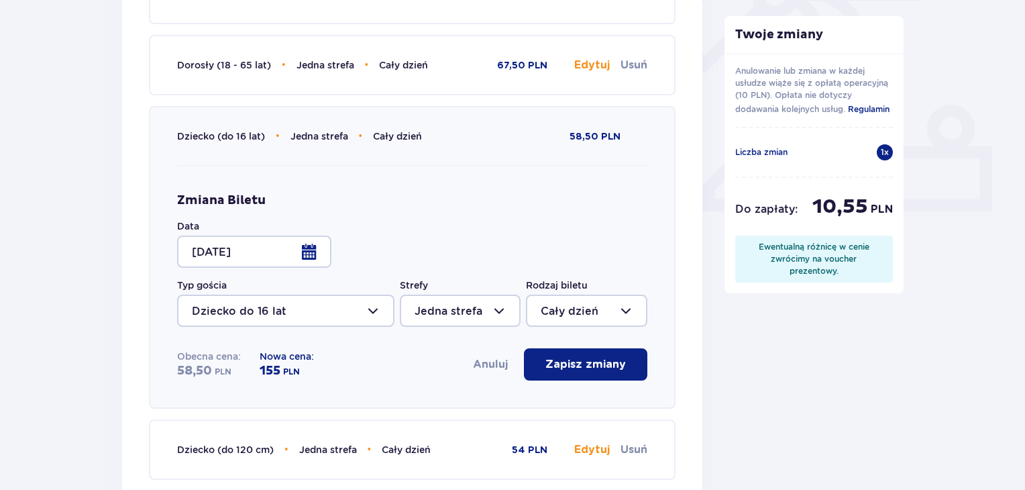
click at [491, 366] on button "Anuluj" at bounding box center [490, 364] width 35 height 15
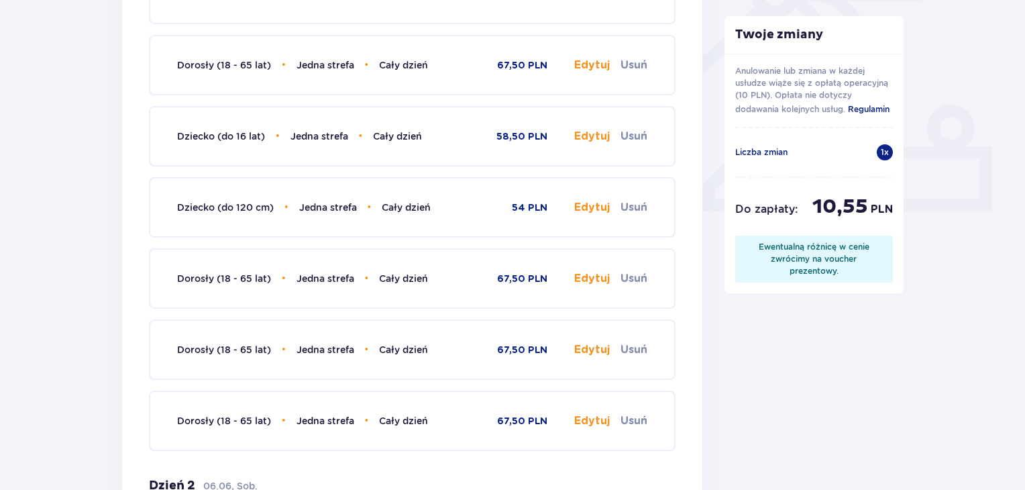
click at [29, 299] on div "Wróć do szczegółów rezerwacji Edytuj rezerwację Data pobytu Piątek 10.10 Anuluj…" at bounding box center [512, 402] width 1025 height 1559
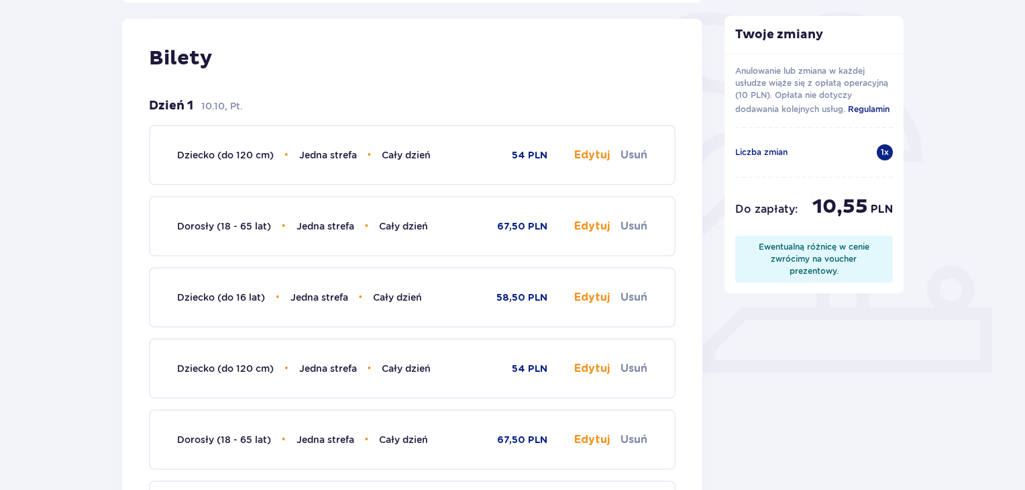
scroll to position [0, 0]
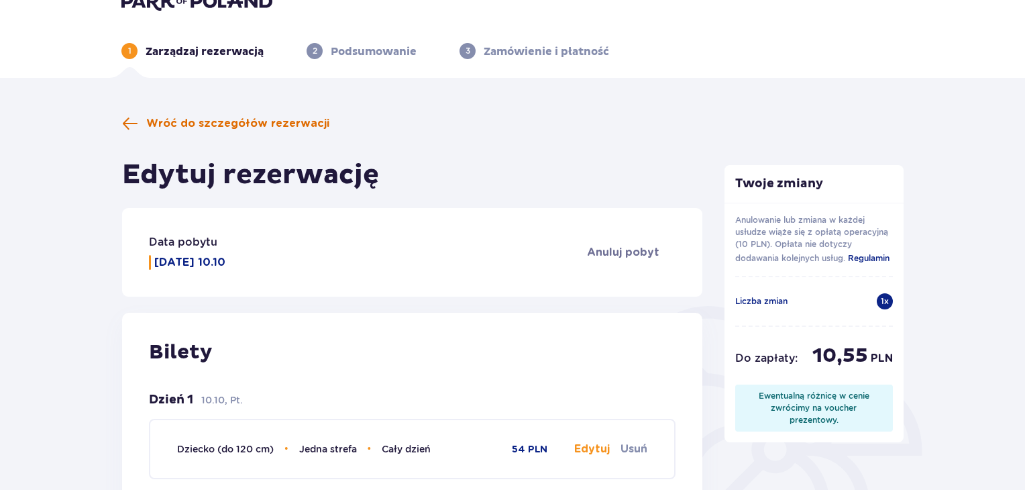
click at [180, 126] on span "Wróć do szczegółów rezerwacji" at bounding box center [237, 123] width 183 height 15
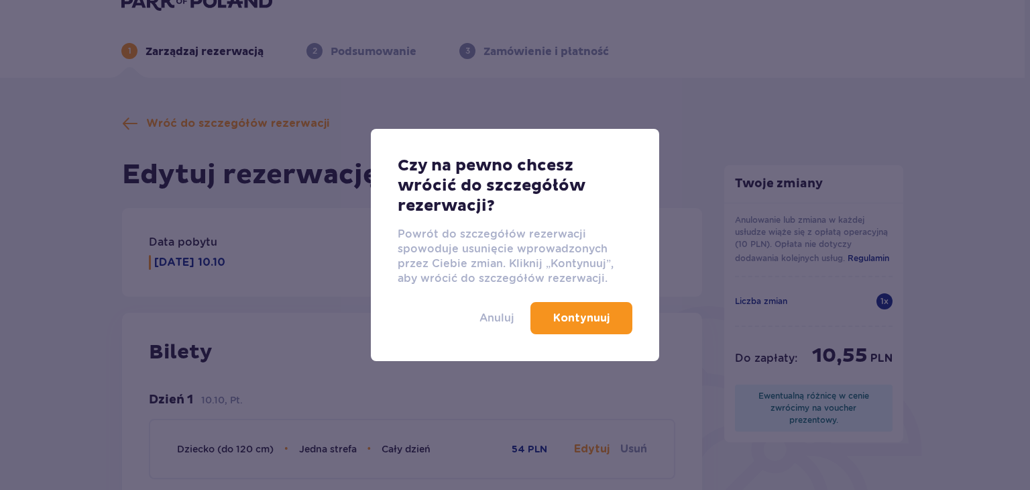
click at [494, 315] on p "Anuluj" at bounding box center [497, 318] width 35 height 15
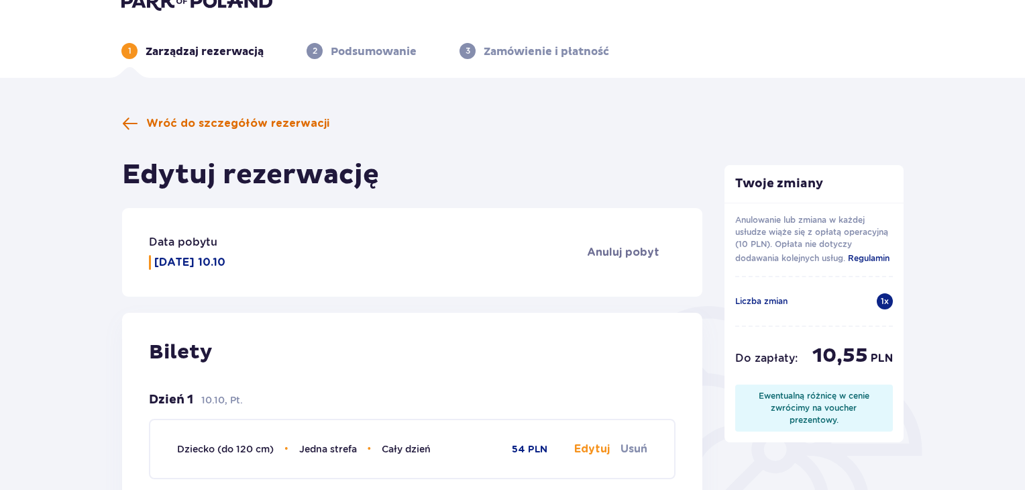
click at [168, 119] on span "Wróć do szczegółów rezerwacji" at bounding box center [237, 123] width 183 height 15
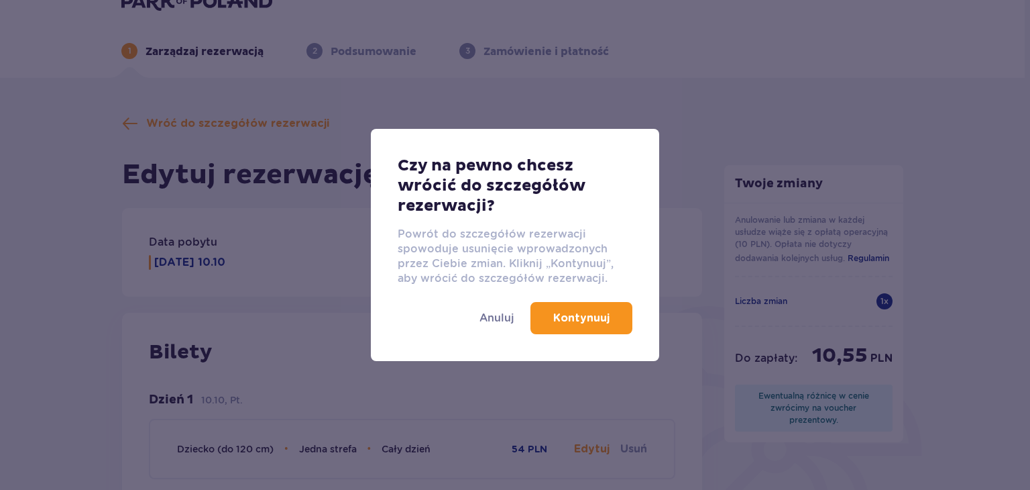
click at [625, 314] on button "Kontynuuj" at bounding box center [582, 318] width 102 height 32
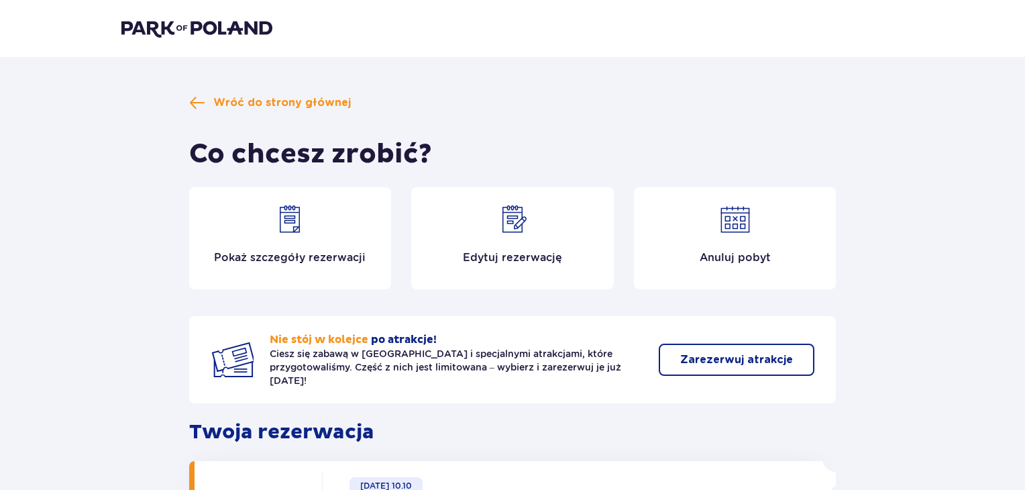
click at [179, 28] on img at bounding box center [196, 28] width 151 height 19
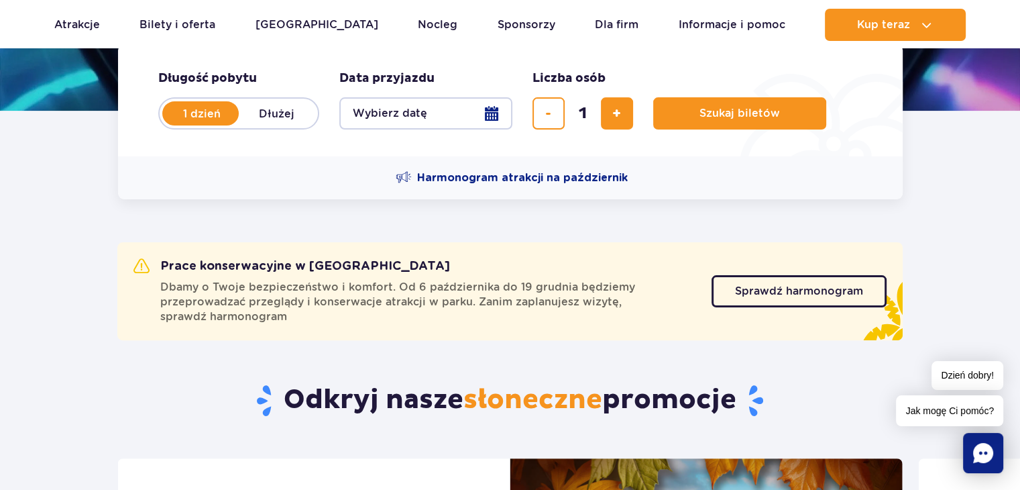
scroll to position [322, 0]
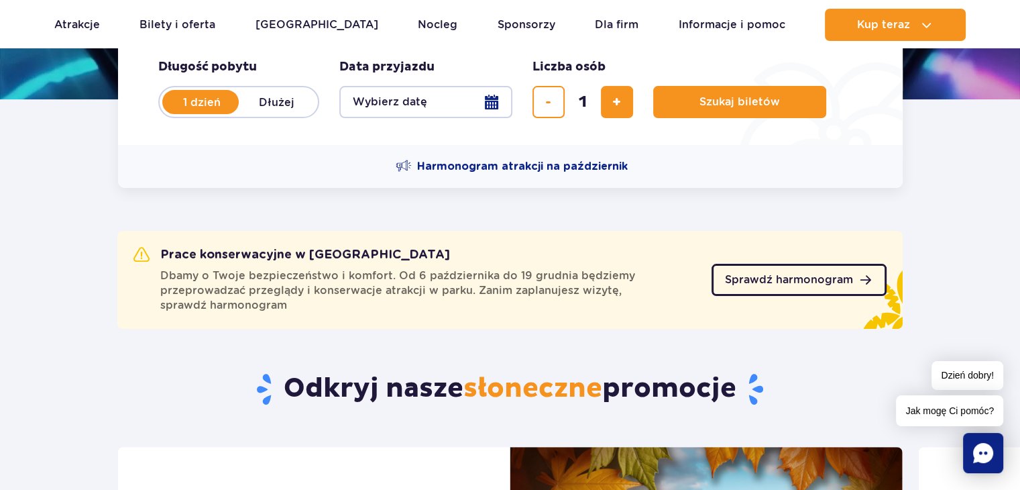
click at [800, 282] on span "Sprawdź harmonogram" at bounding box center [789, 279] width 128 height 11
